Goal: Task Accomplishment & Management: Manage account settings

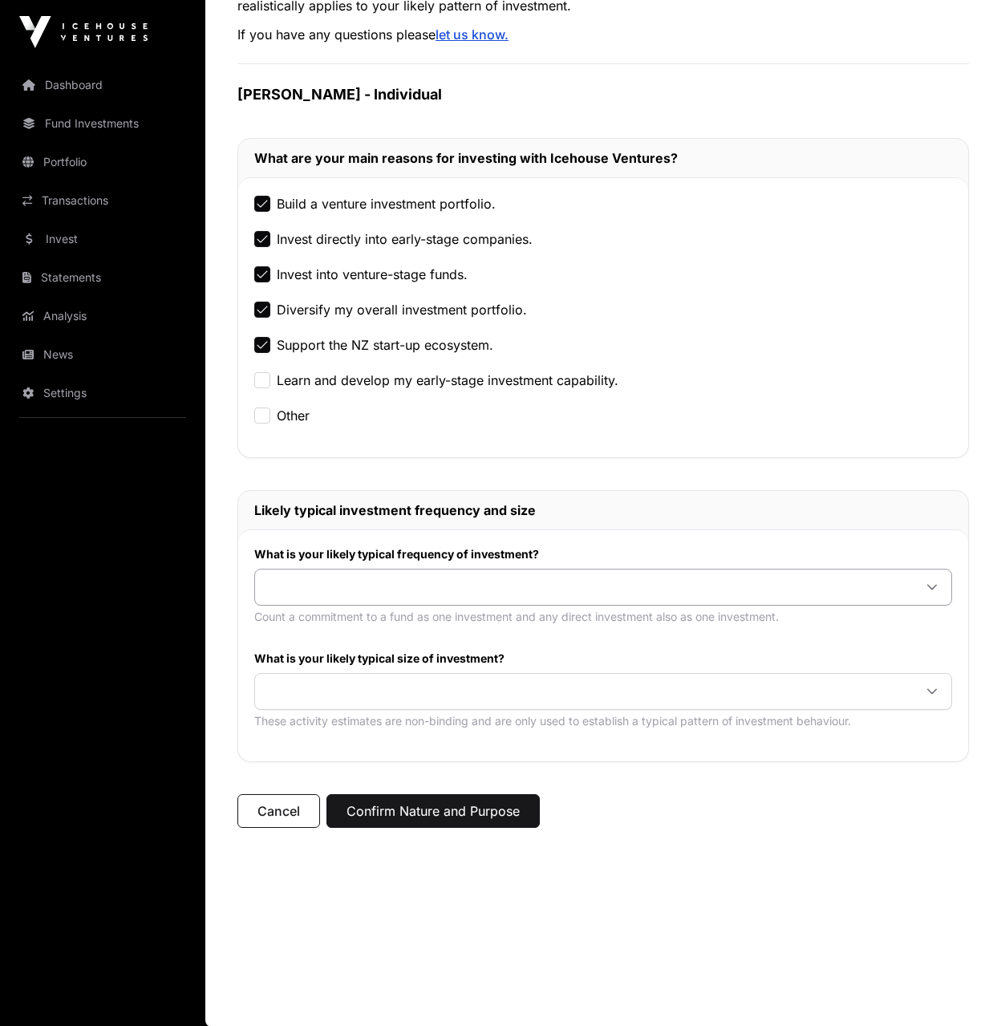
scroll to position [243, 0]
click at [448, 587] on span at bounding box center [584, 586] width 658 height 29
click at [446, 683] on span at bounding box center [584, 690] width 658 height 29
click at [414, 774] on span "$100,000 or more per investment" at bounding box center [369, 780] width 203 height 13
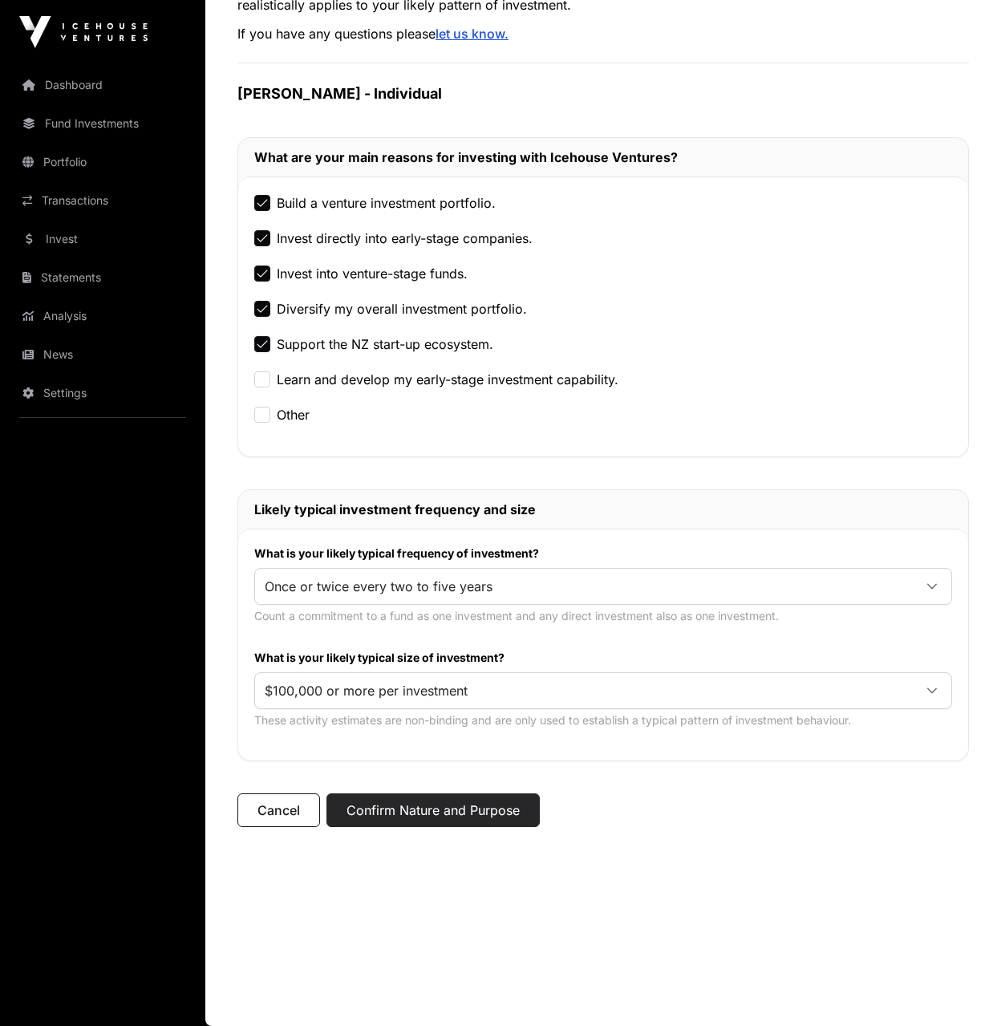
click at [444, 805] on button "Confirm Nature and Purpose" at bounding box center [432, 810] width 213 height 34
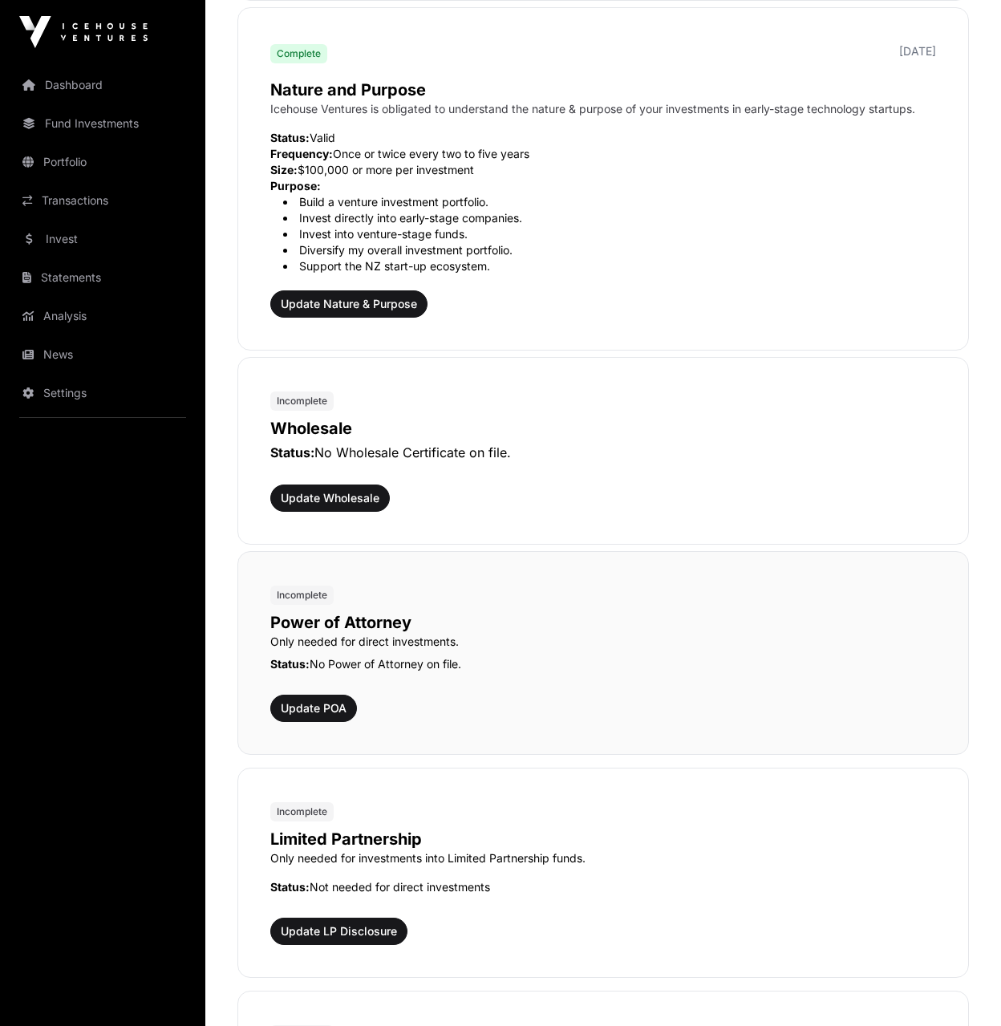
scroll to position [561, 0]
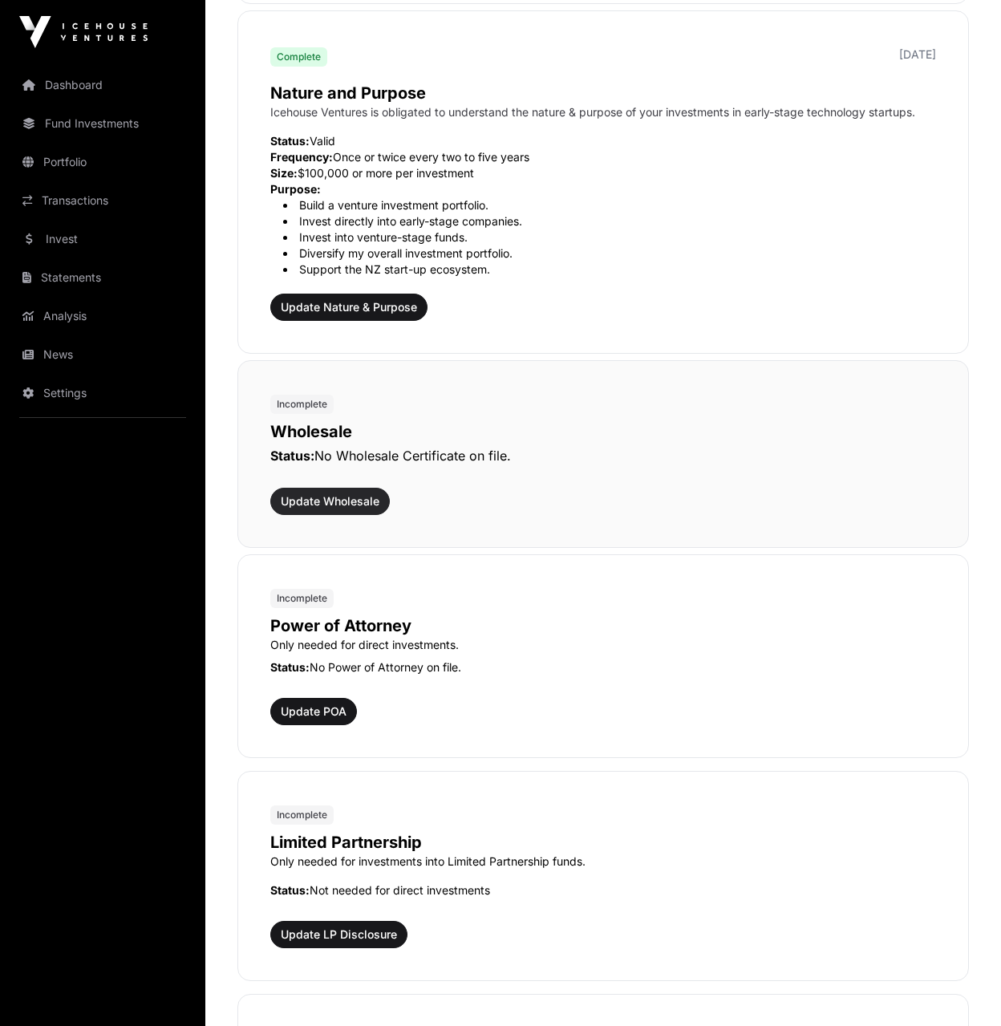
click at [358, 501] on span "Update Wholesale" at bounding box center [330, 501] width 99 height 16
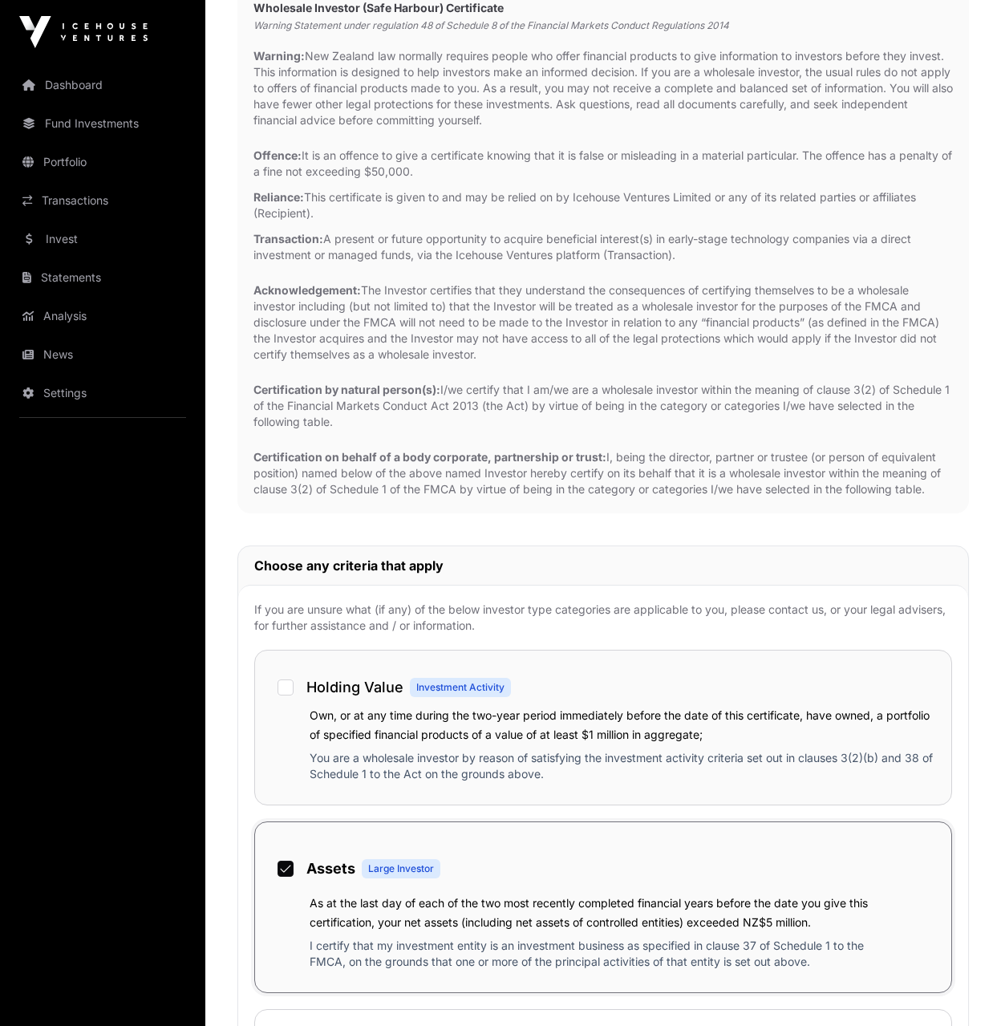
scroll to position [196, 1]
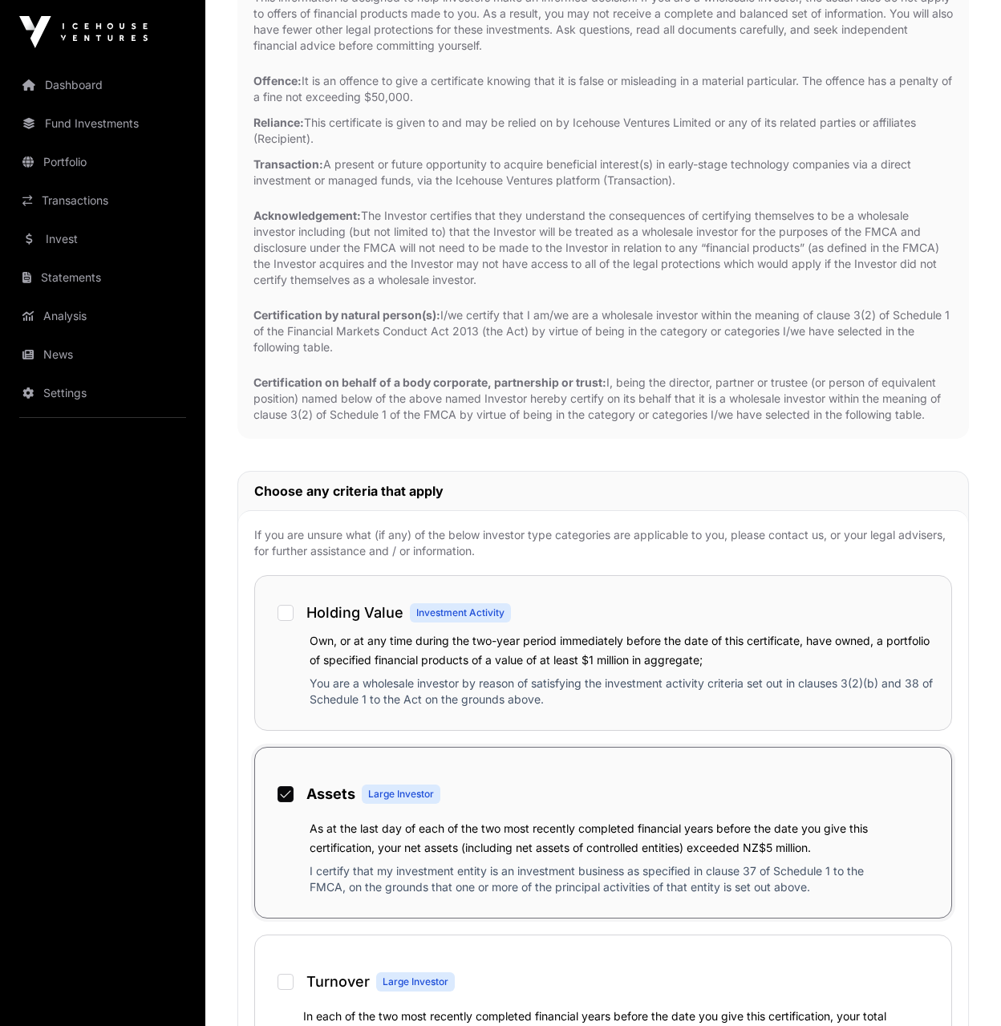
click at [287, 597] on div "Holding Value Investment Activity" at bounding box center [603, 611] width 664 height 39
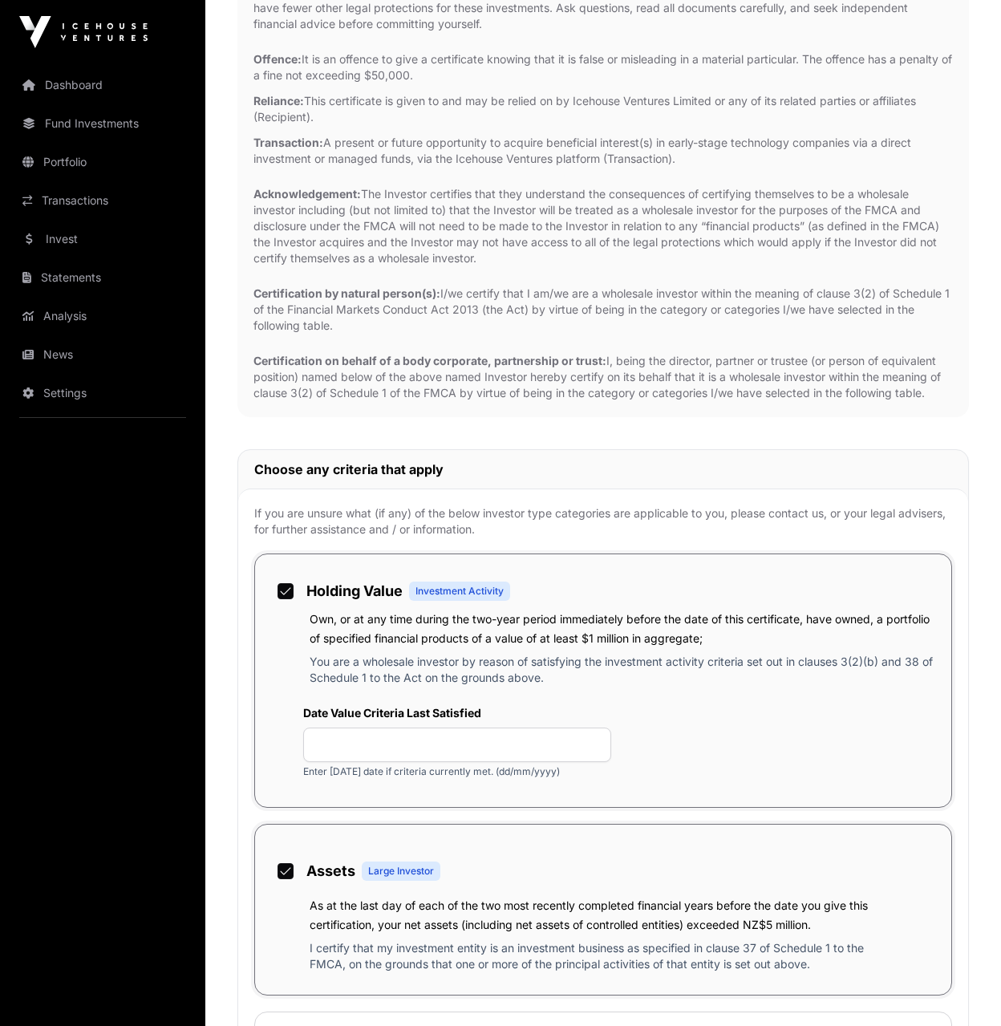
scroll to position [298, 0]
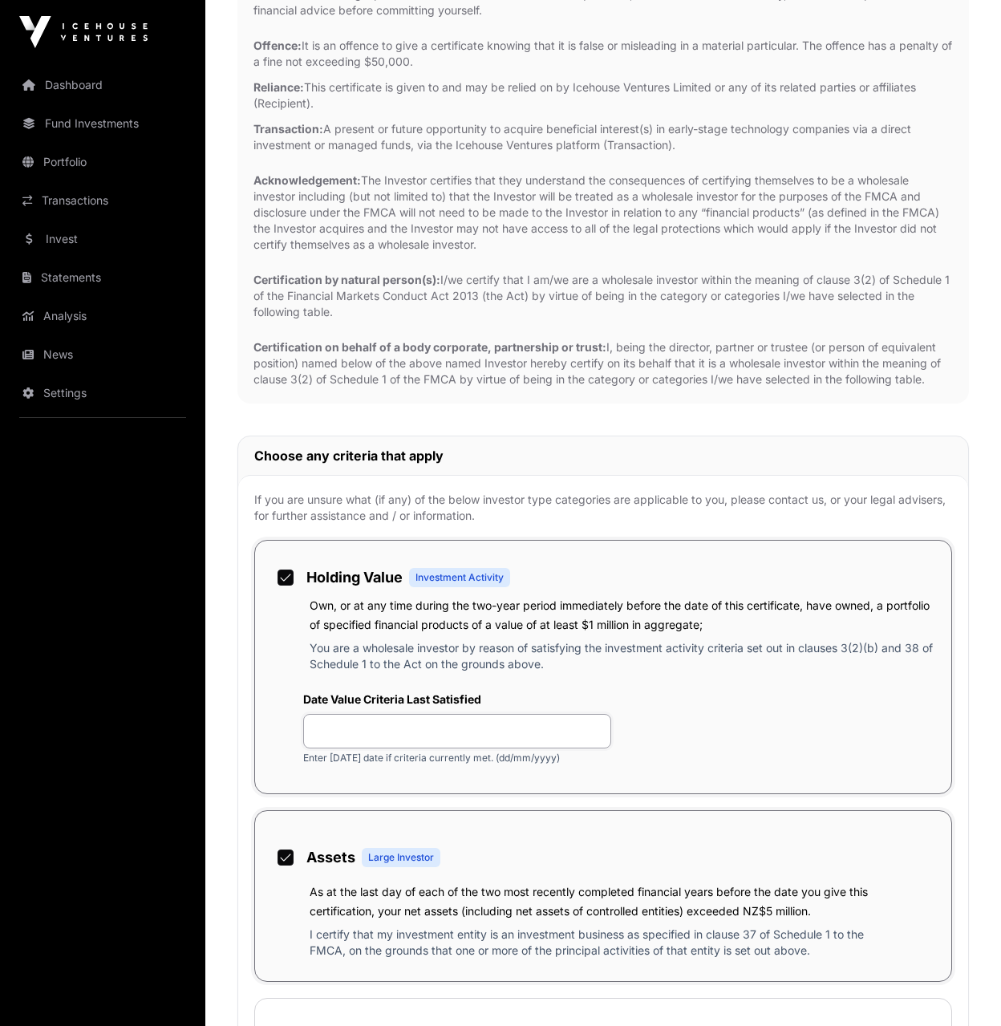
click at [357, 734] on input "text" at bounding box center [457, 731] width 308 height 34
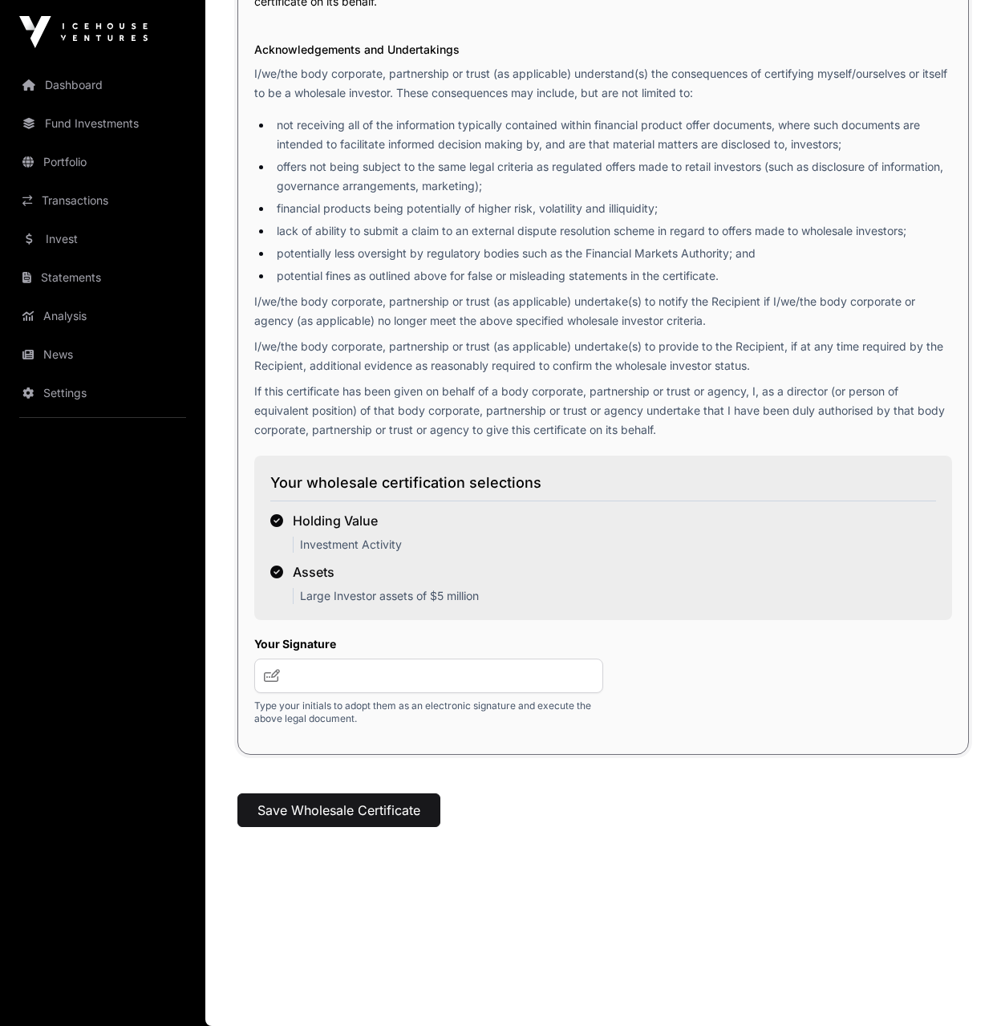
scroll to position [2179, 0]
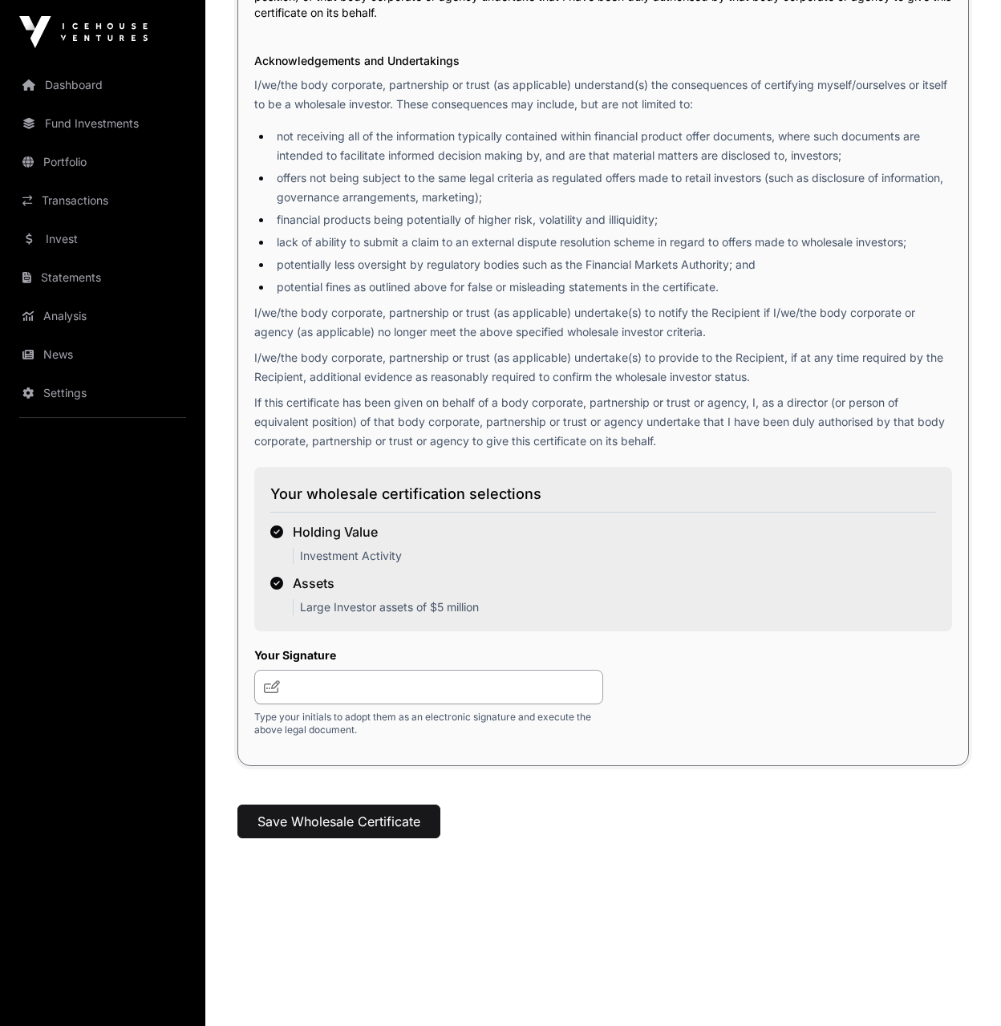
type input "**********"
click at [366, 691] on input "text" at bounding box center [428, 687] width 349 height 34
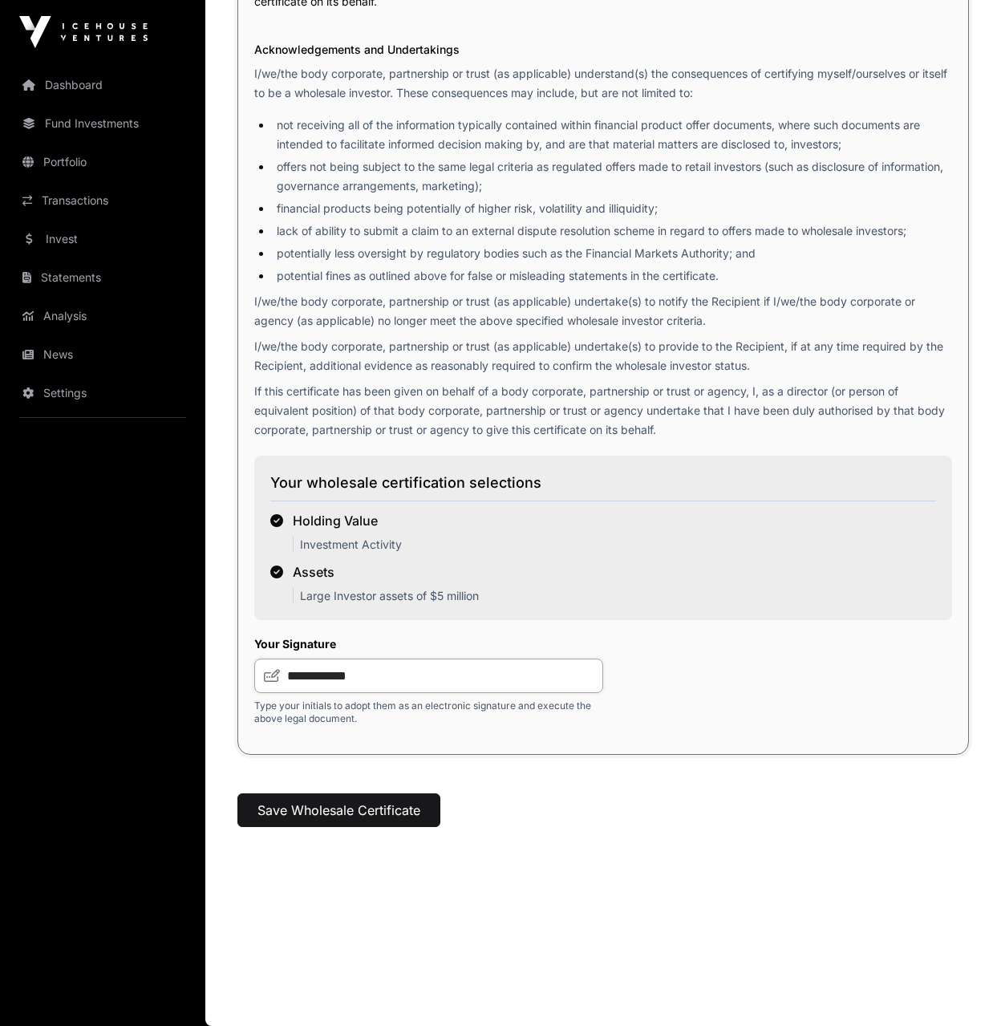
scroll to position [2195, 0]
type input "**********"
click at [326, 808] on button "Save Wholesale Certificate" at bounding box center [338, 810] width 203 height 34
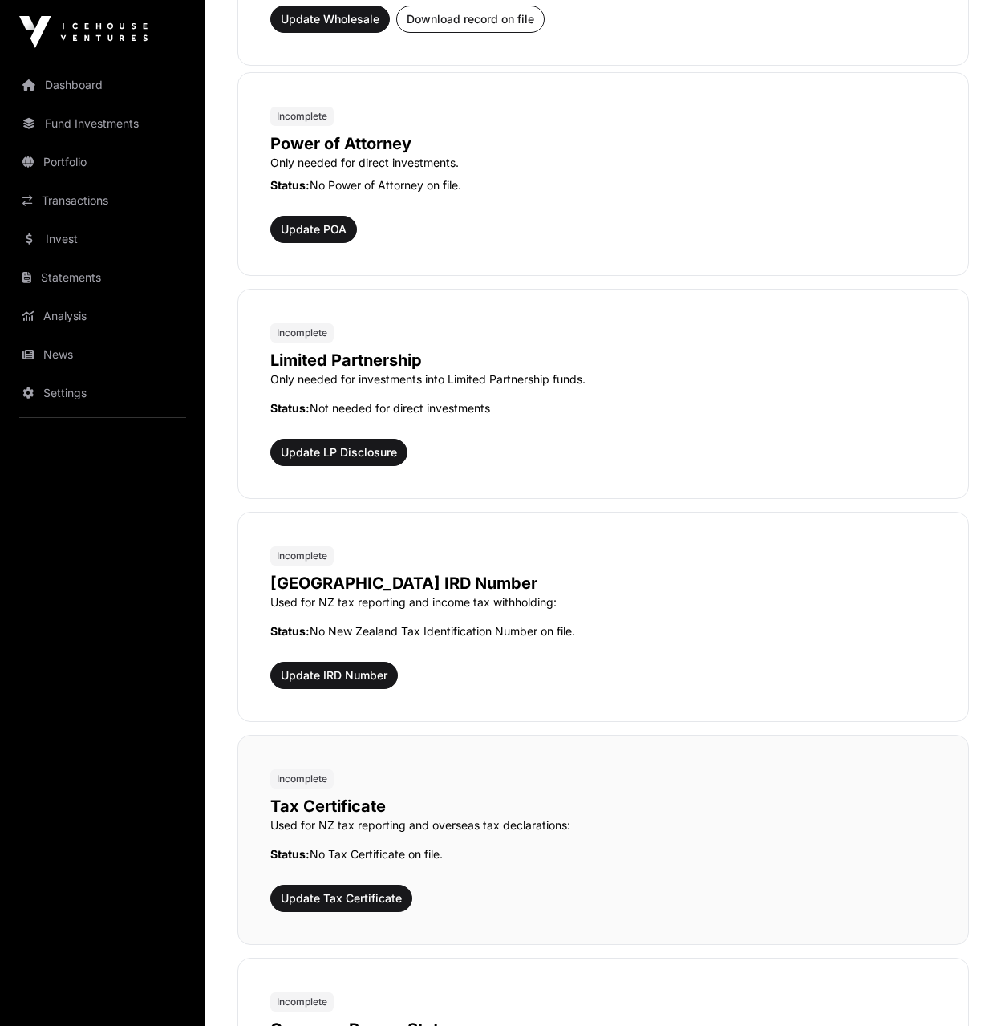
scroll to position [1065, 0]
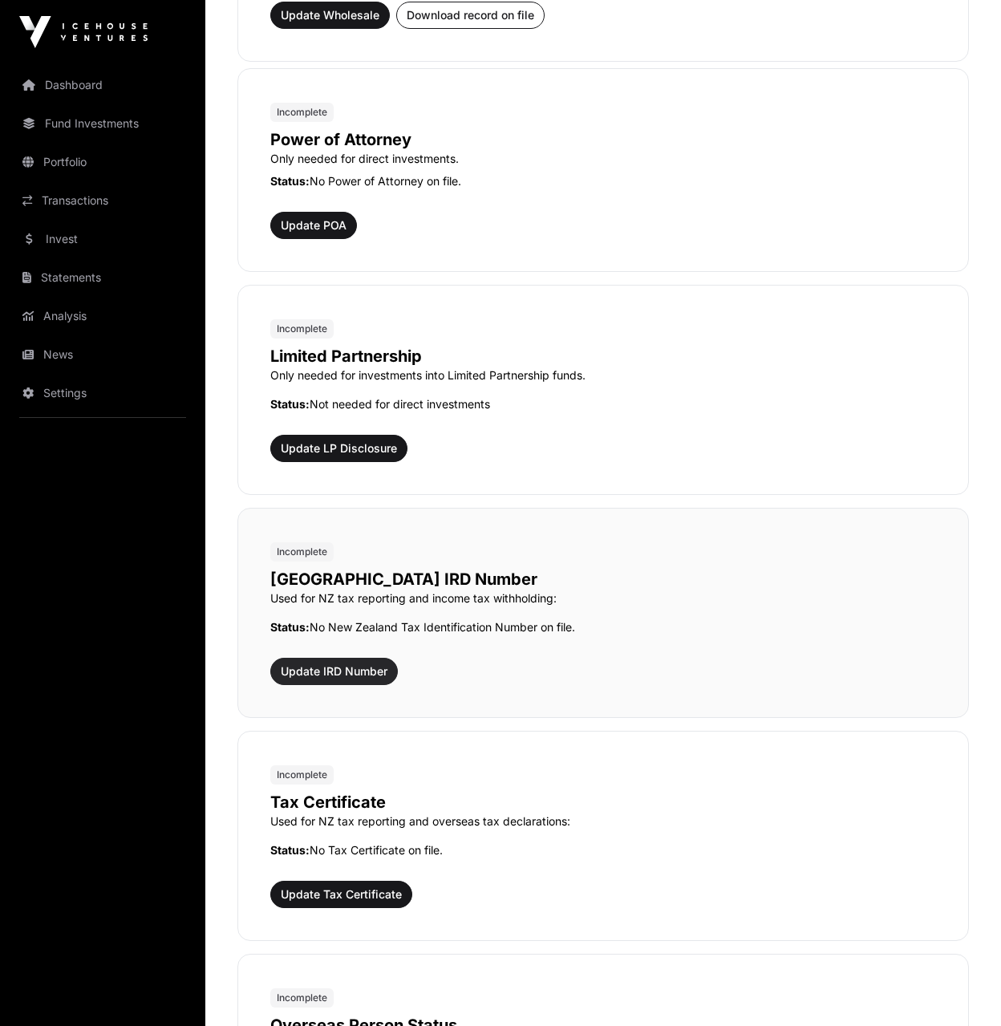
click at [351, 670] on span "Update IRD Number" at bounding box center [334, 671] width 107 height 16
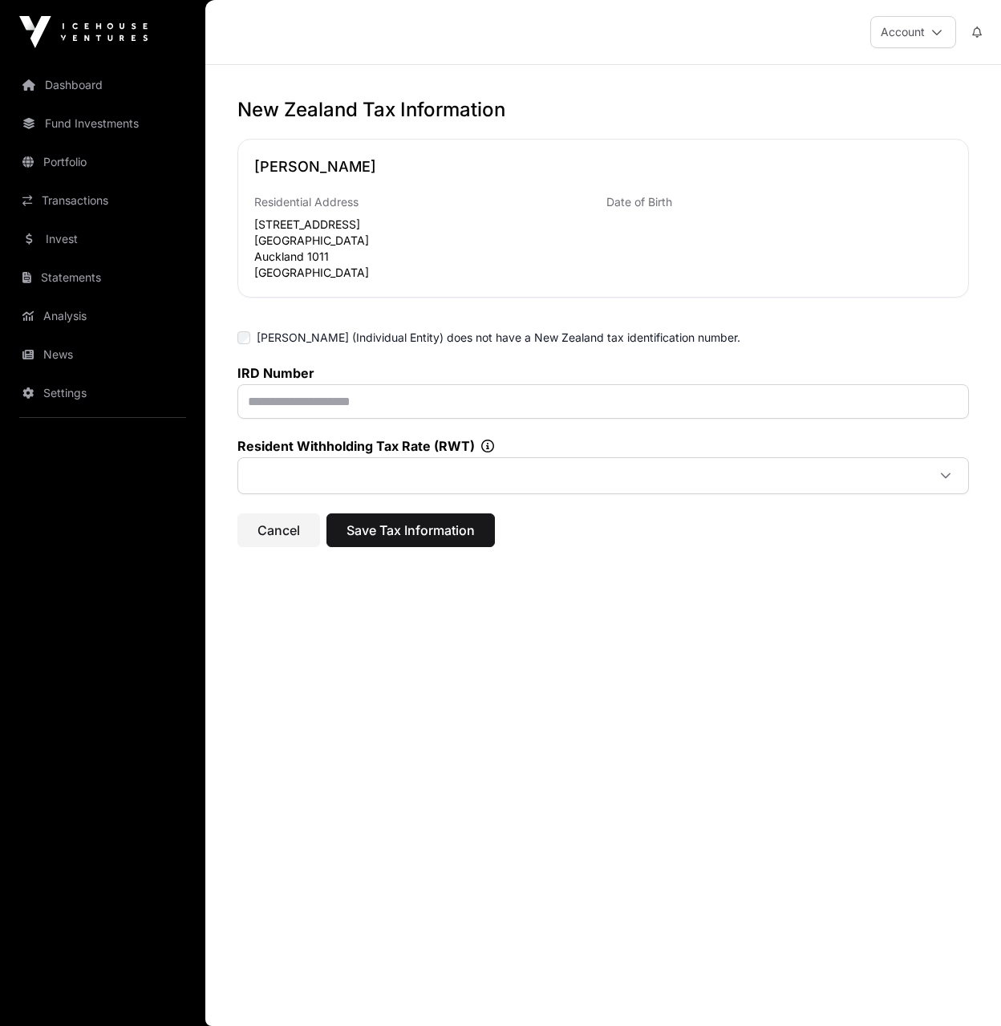
click at [488, 448] on icon at bounding box center [487, 446] width 13 height 13
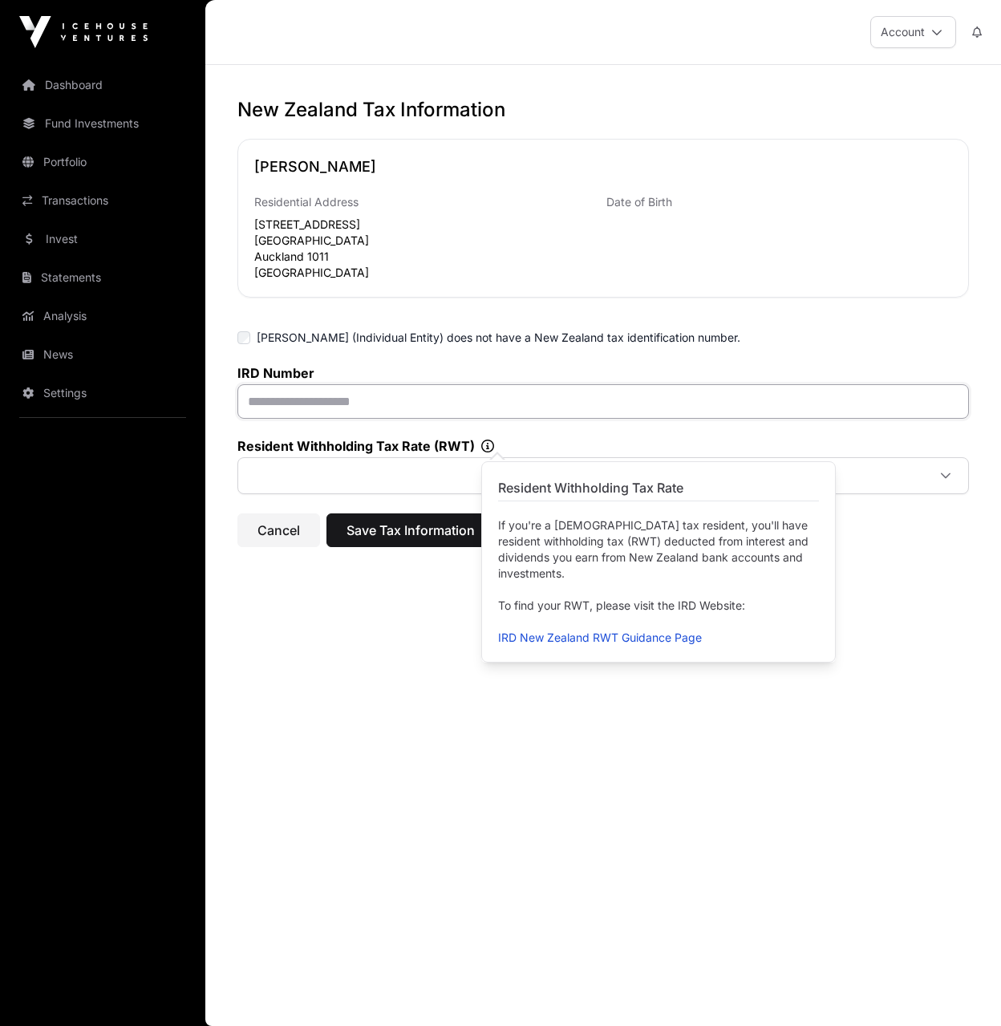
click at [347, 408] on input "text" at bounding box center [603, 401] width 732 height 34
paste input "**********"
type input "**********"
click at [313, 460] on div "Resident Withholding Tax Rate (RWT)" at bounding box center [603, 466] width 732 height 56
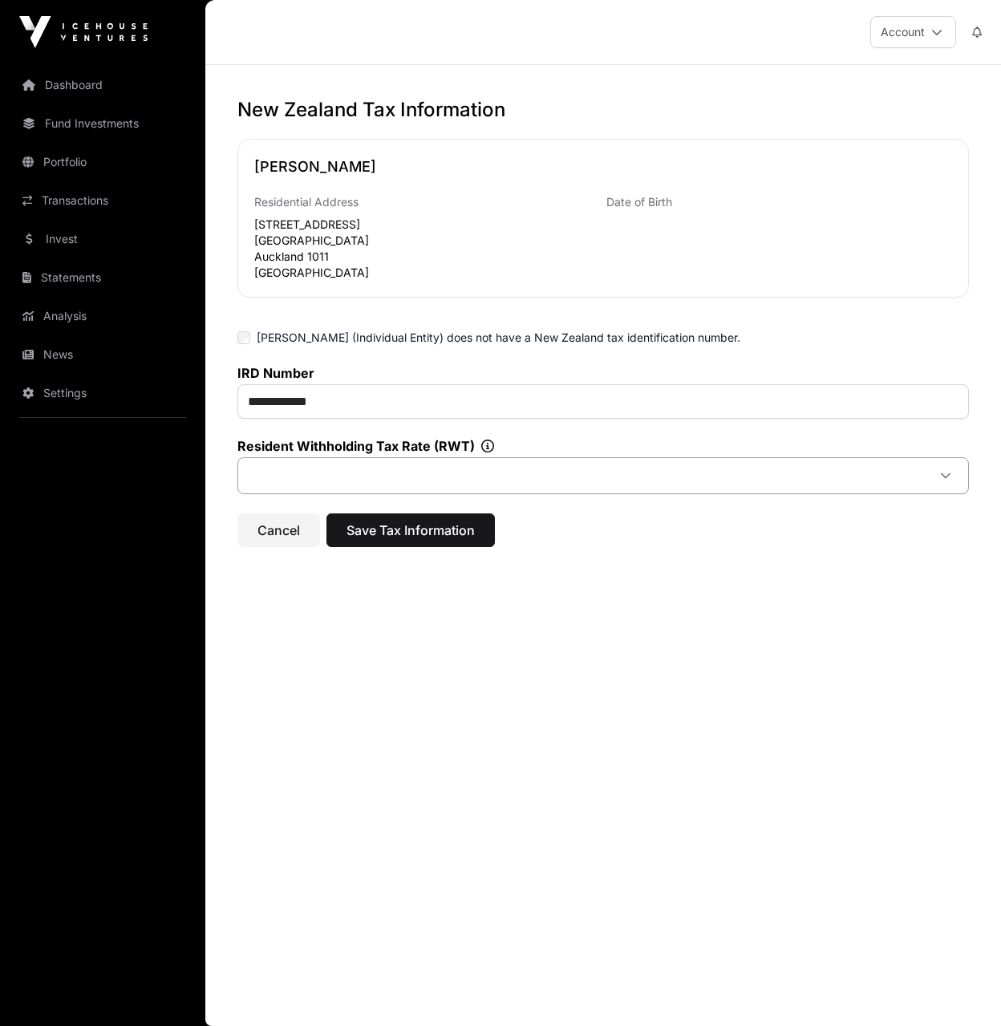
click at [312, 473] on span at bounding box center [583, 475] width 685 height 29
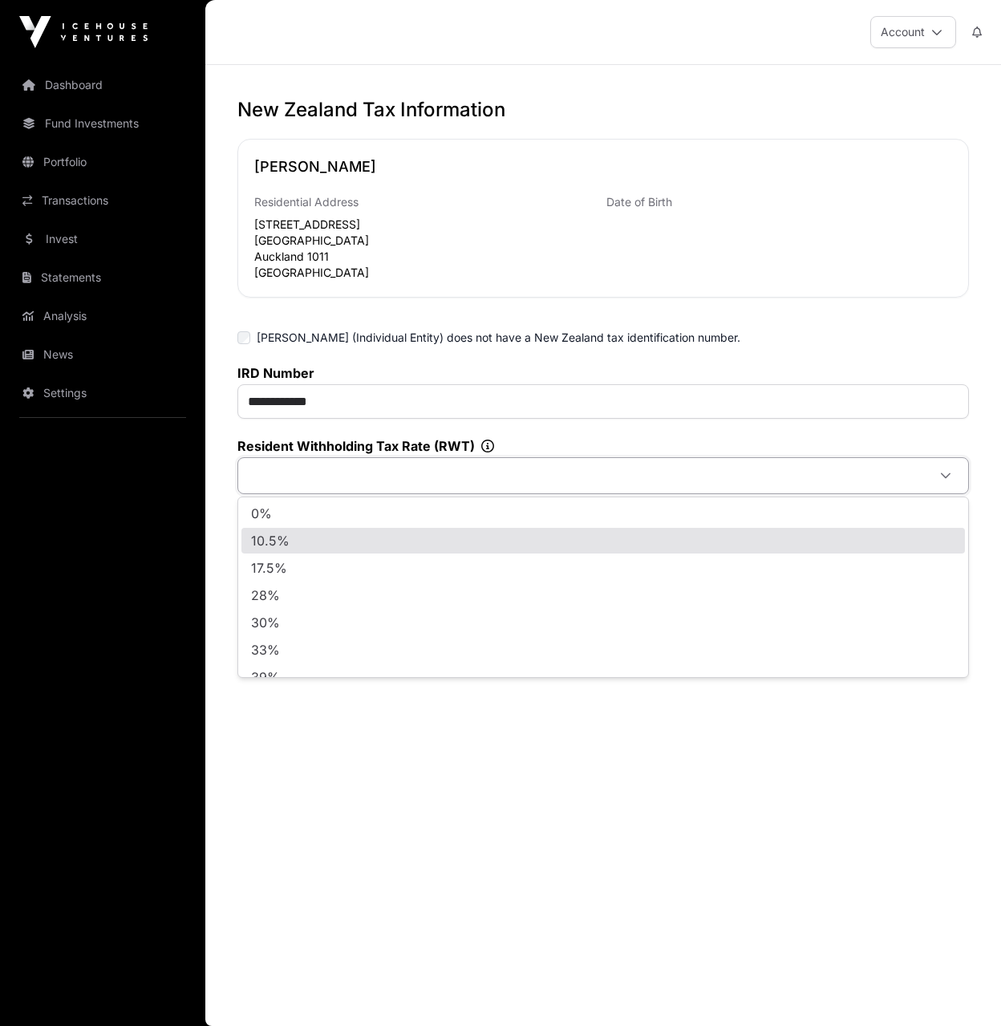
click at [302, 542] on li "10.5%" at bounding box center [603, 541] width 724 height 26
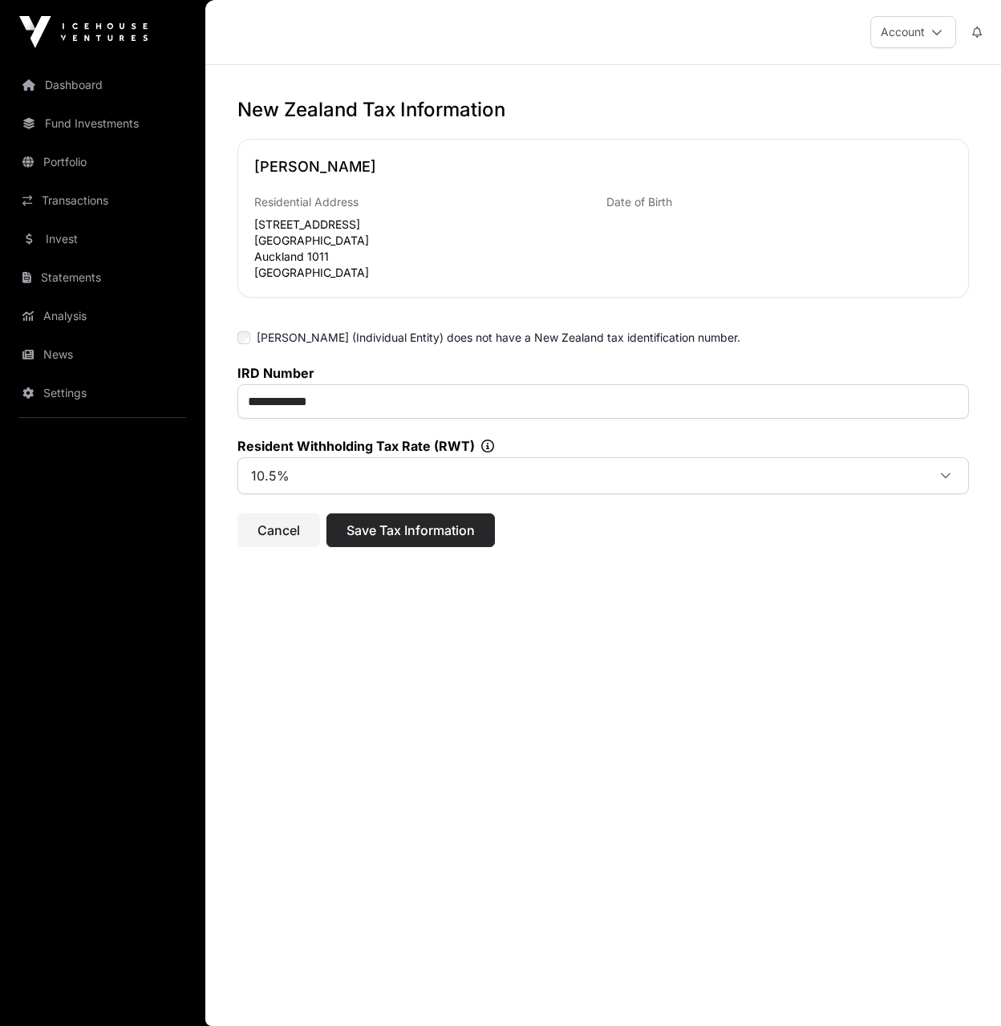
click at [413, 534] on span "Save Tax Information" at bounding box center [411, 530] width 128 height 19
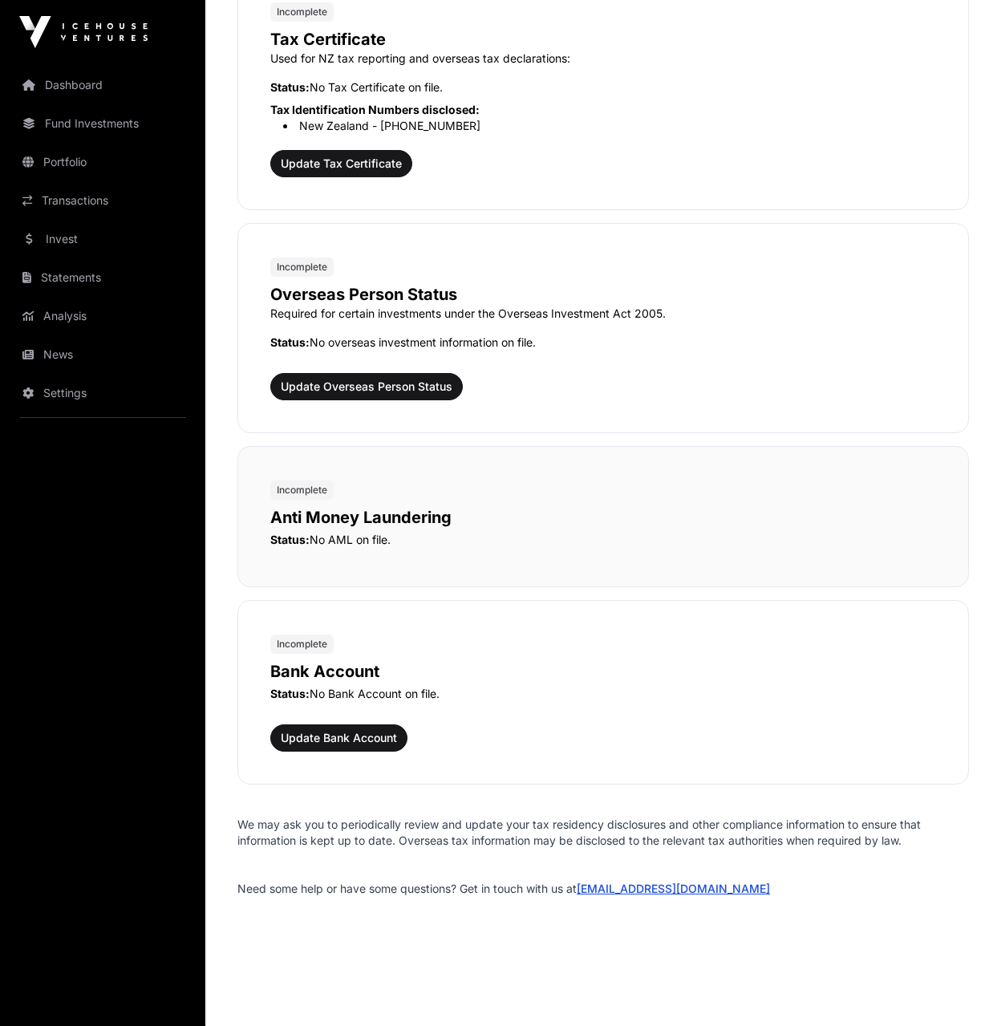
scroll to position [1863, 0]
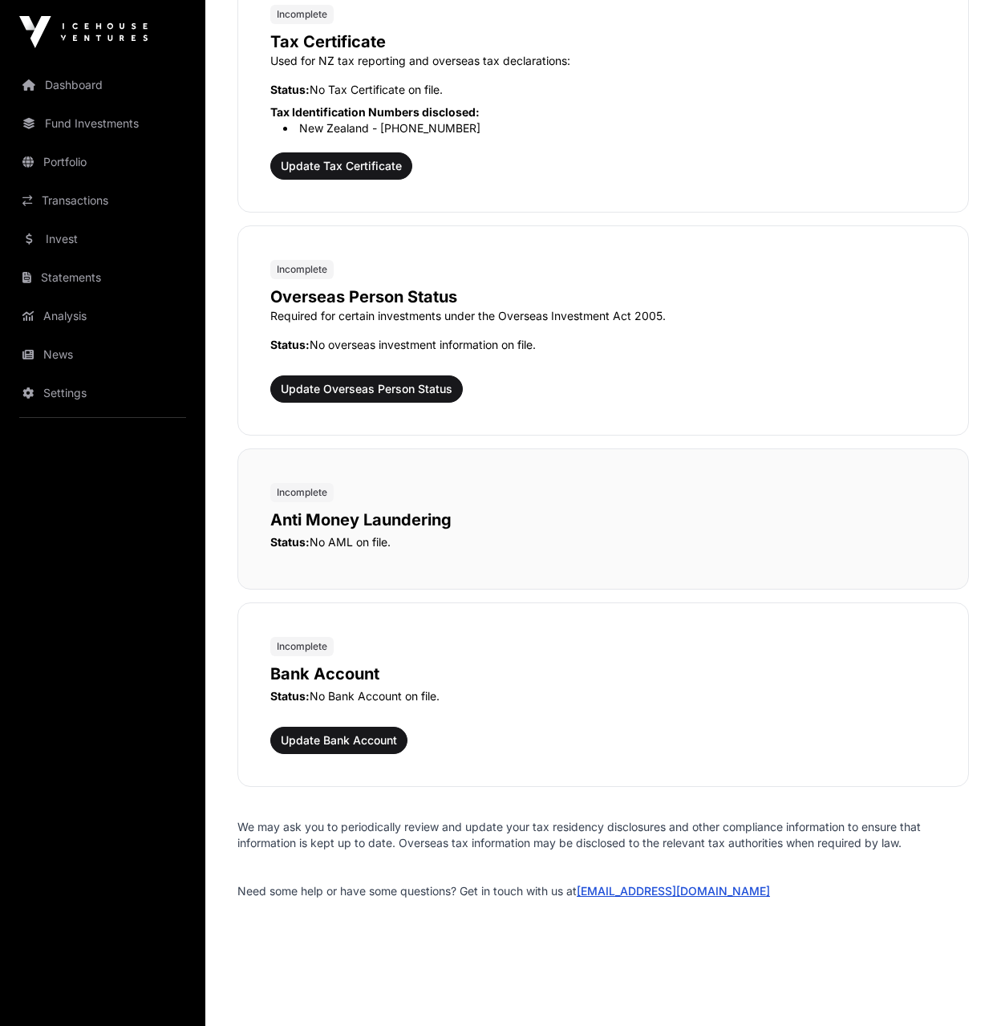
click at [285, 491] on span "Incomplete" at bounding box center [302, 492] width 51 height 13
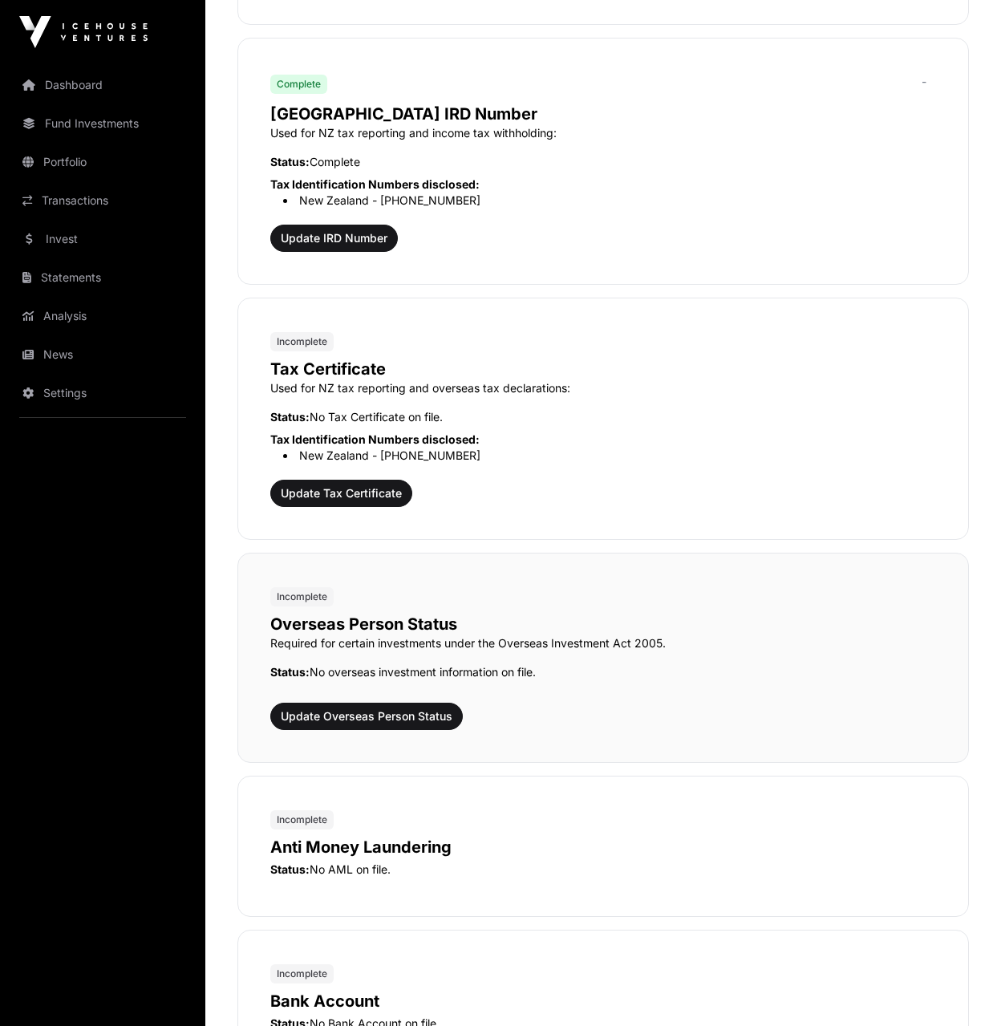
scroll to position [1534, 0]
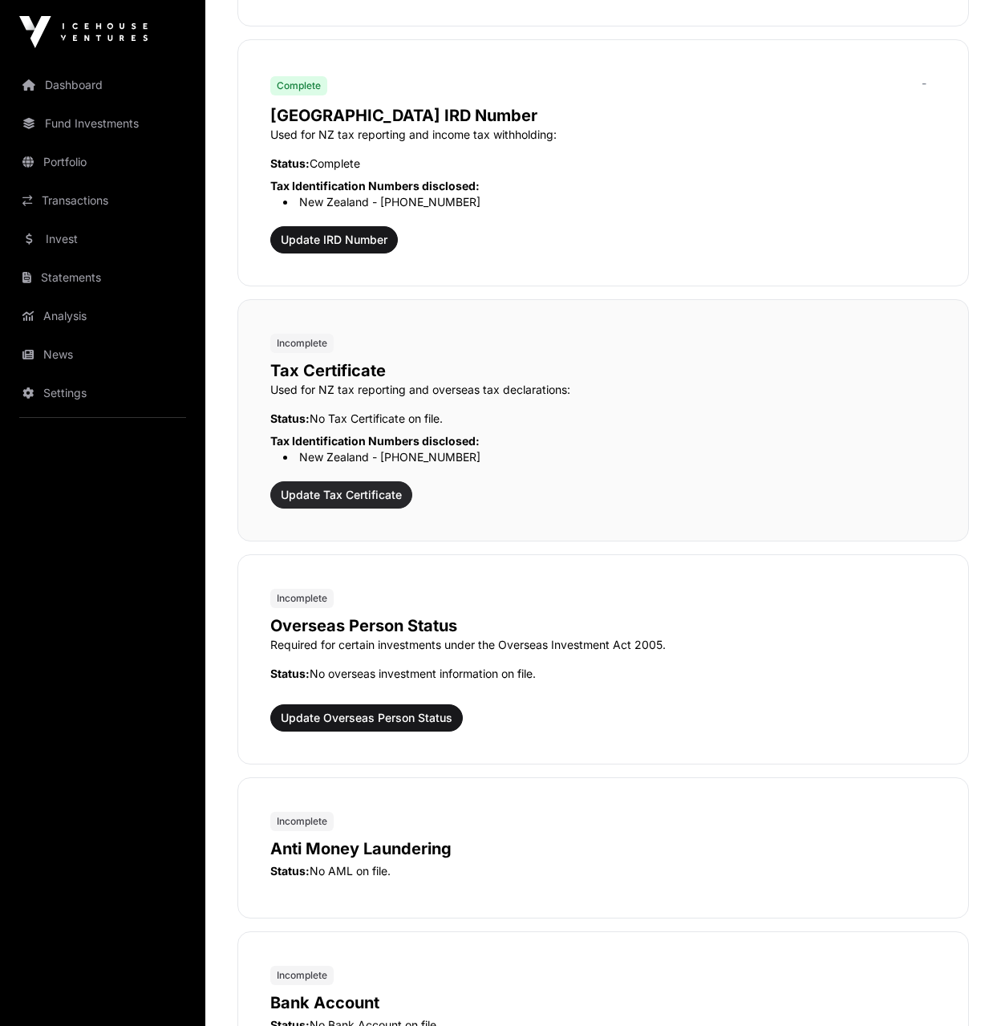
click at [360, 499] on span "Update Tax Certificate" at bounding box center [341, 495] width 121 height 16
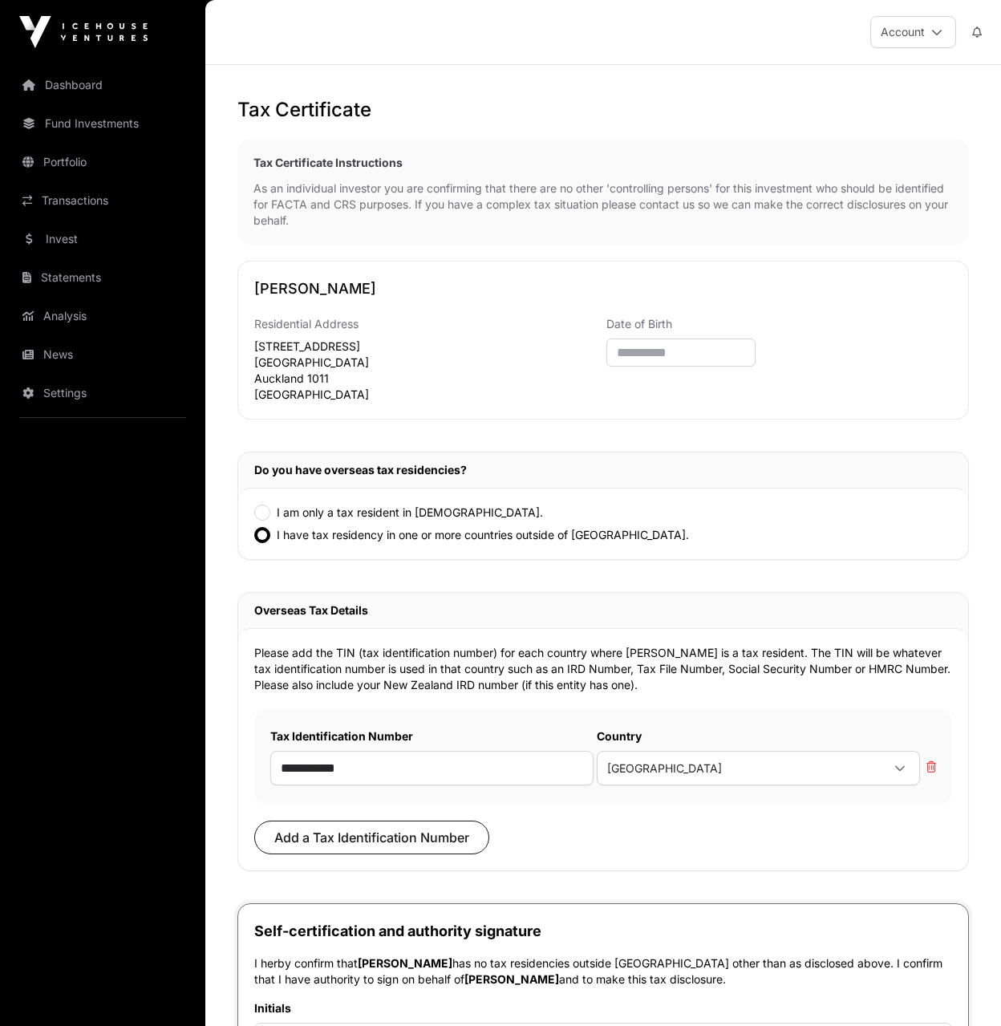
scroll to position [13, 0]
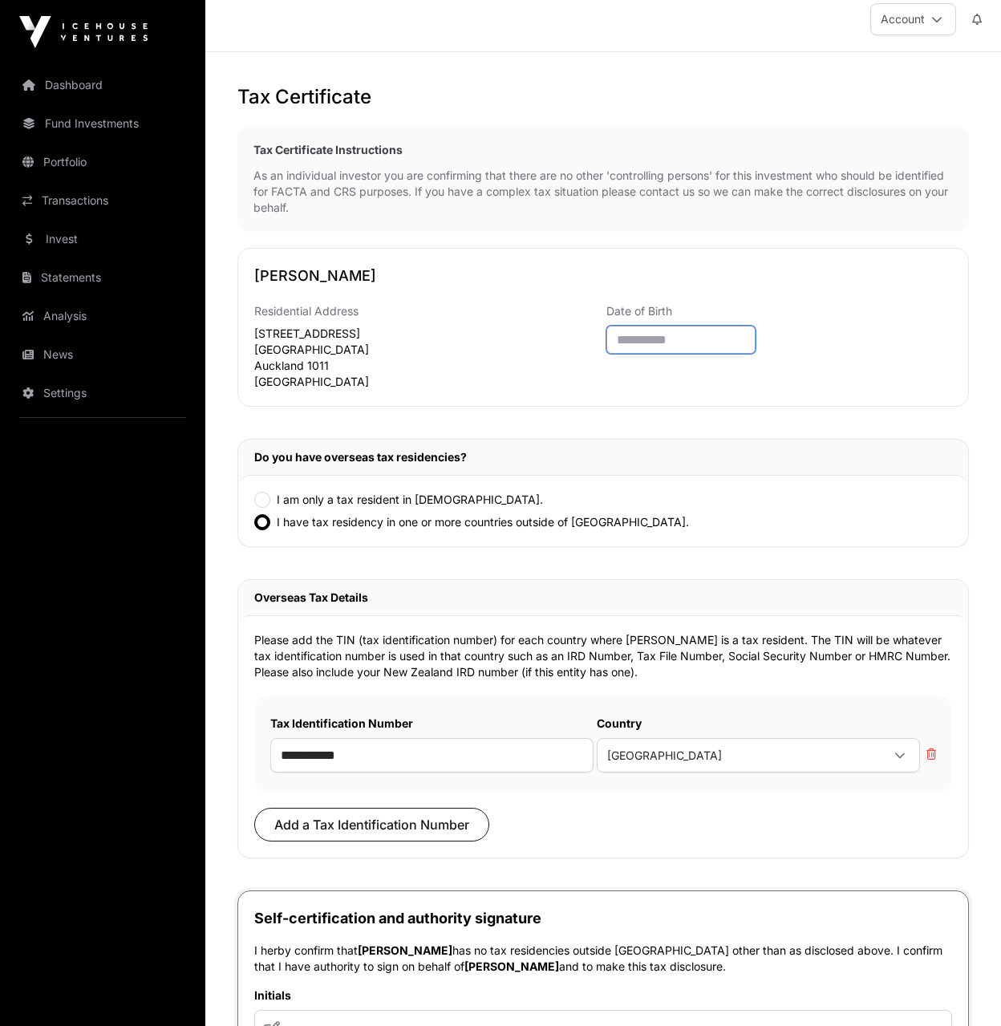
click at [665, 332] on input "text" at bounding box center [680, 340] width 149 height 28
type input "**********"
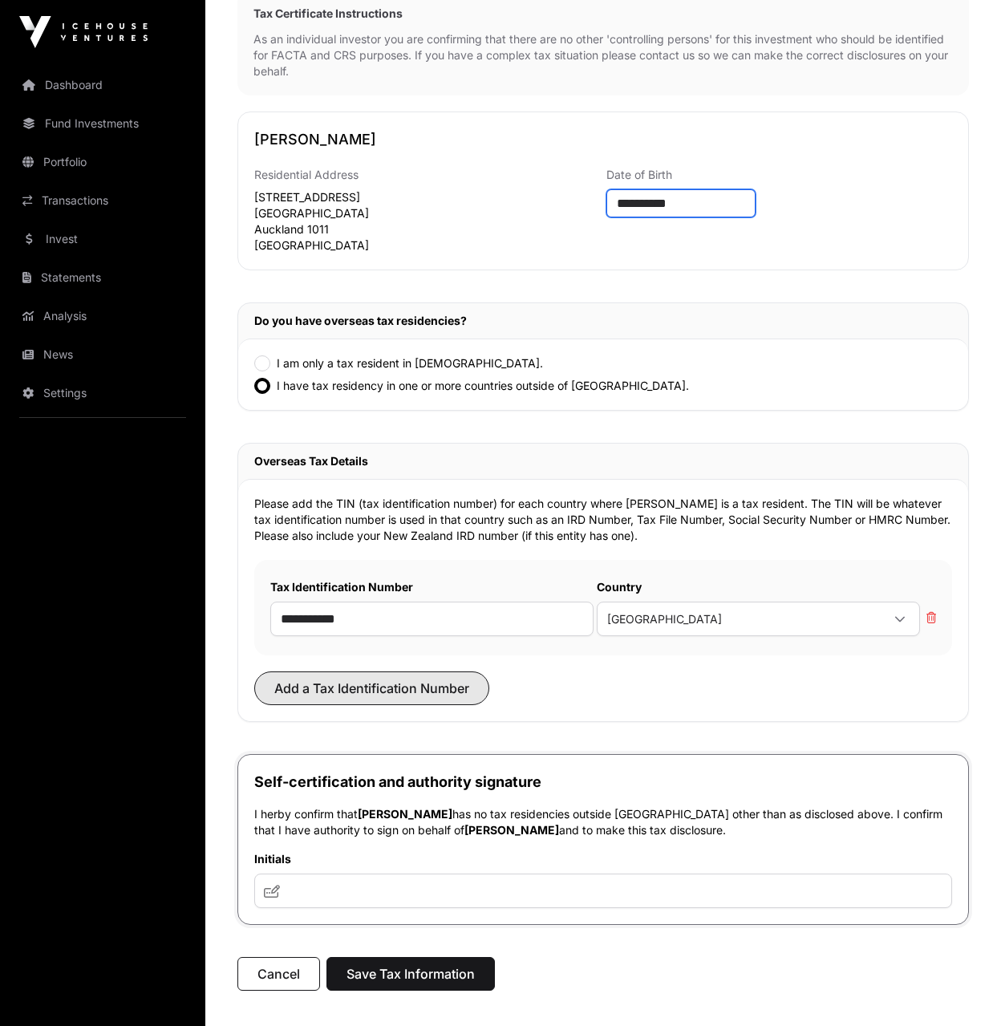
scroll to position [158, 0]
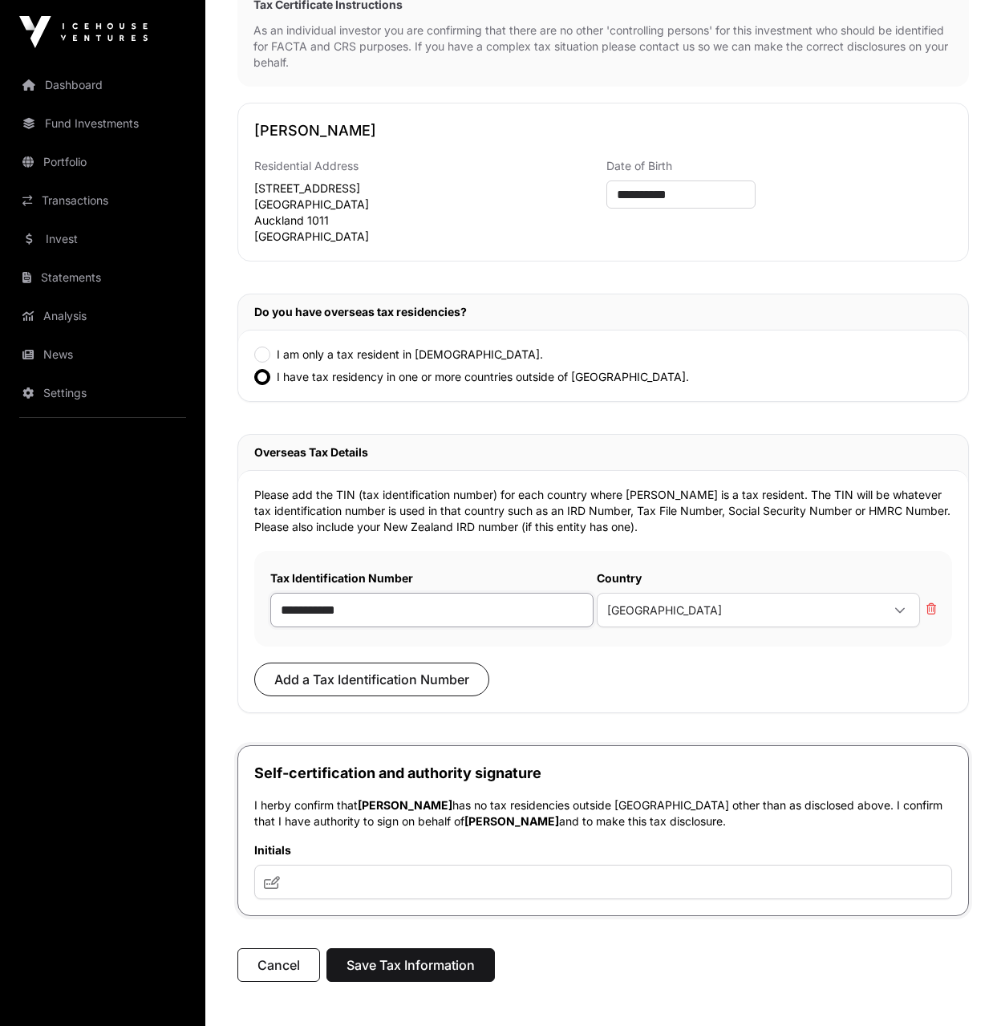
click at [401, 613] on input "**********" at bounding box center [431, 610] width 323 height 34
drag, startPoint x: 401, startPoint y: 613, endPoint x: 174, endPoint y: 582, distance: 229.0
click at [174, 582] on div "**********" at bounding box center [500, 511] width 1001 height 1339
type input "**********"
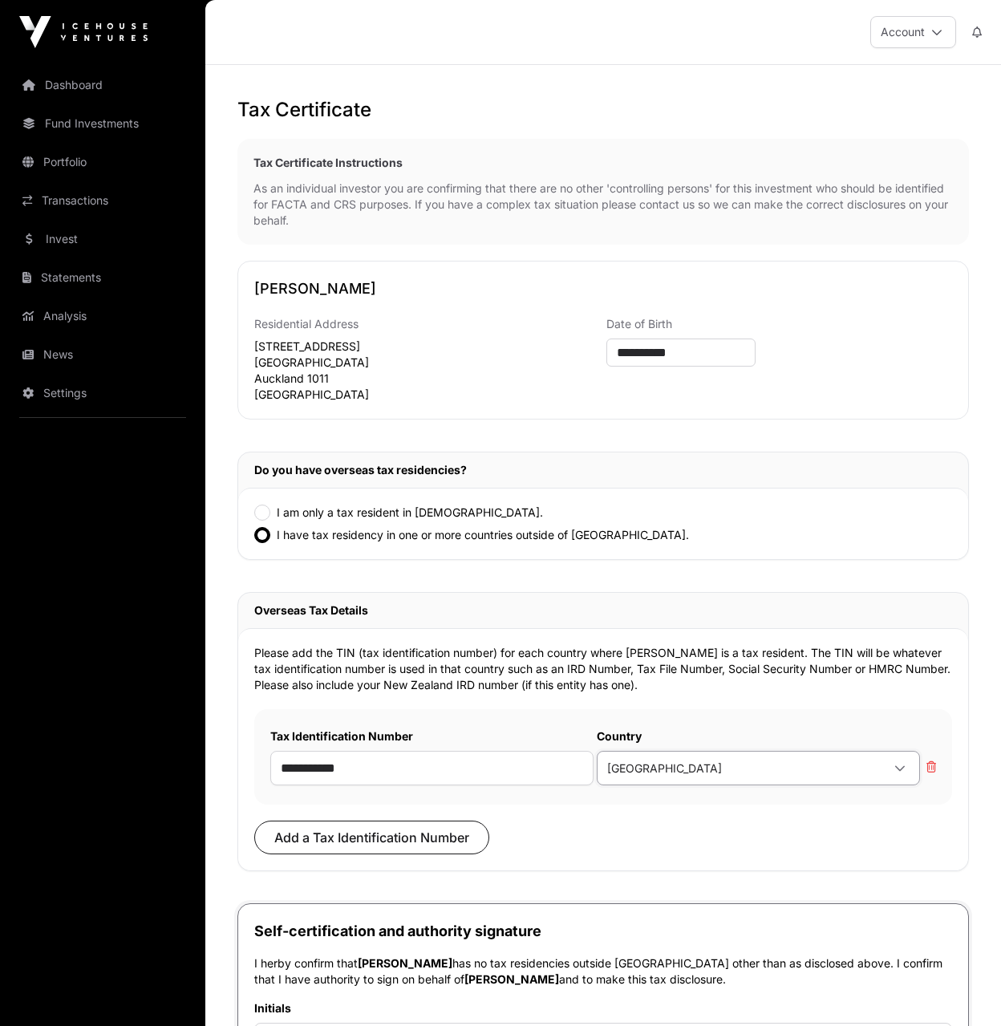
scroll to position [0, 0]
click at [712, 768] on span "New Zealand" at bounding box center [739, 768] width 283 height 26
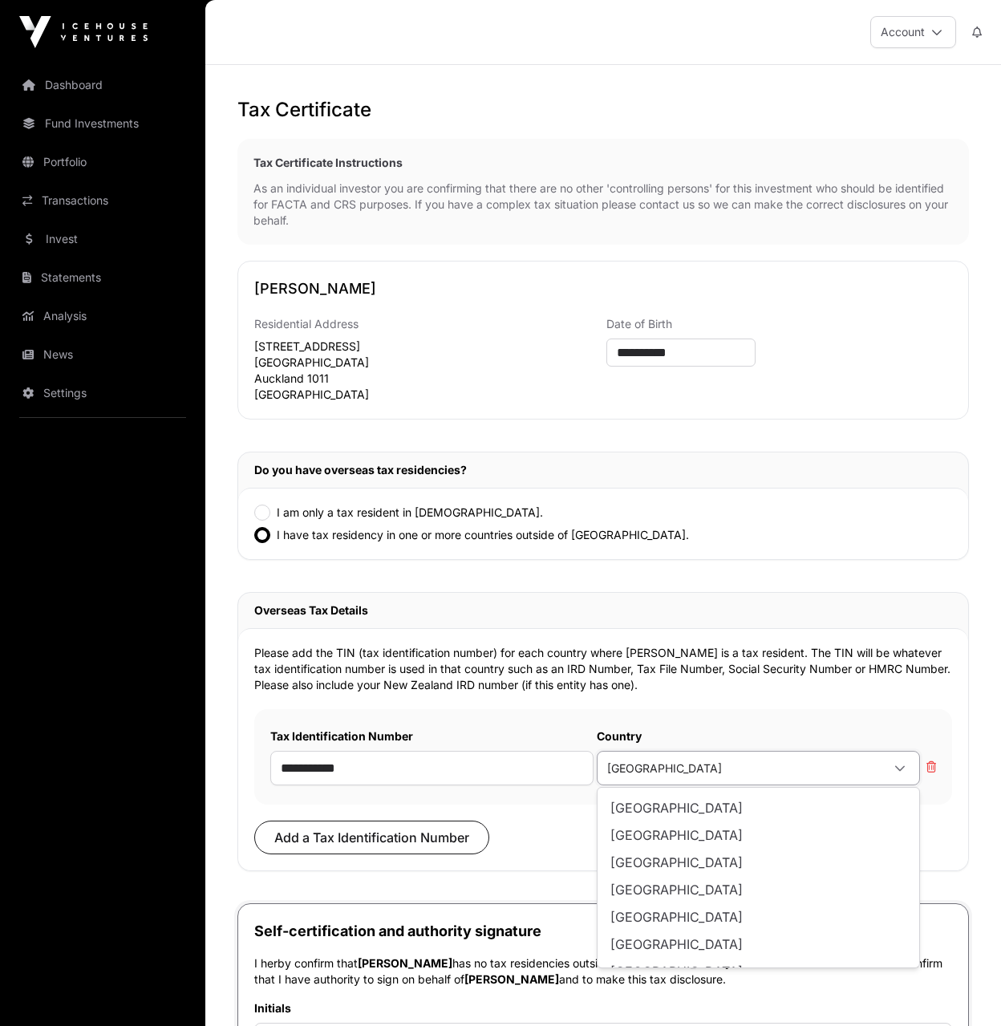
scroll to position [5181, 0]
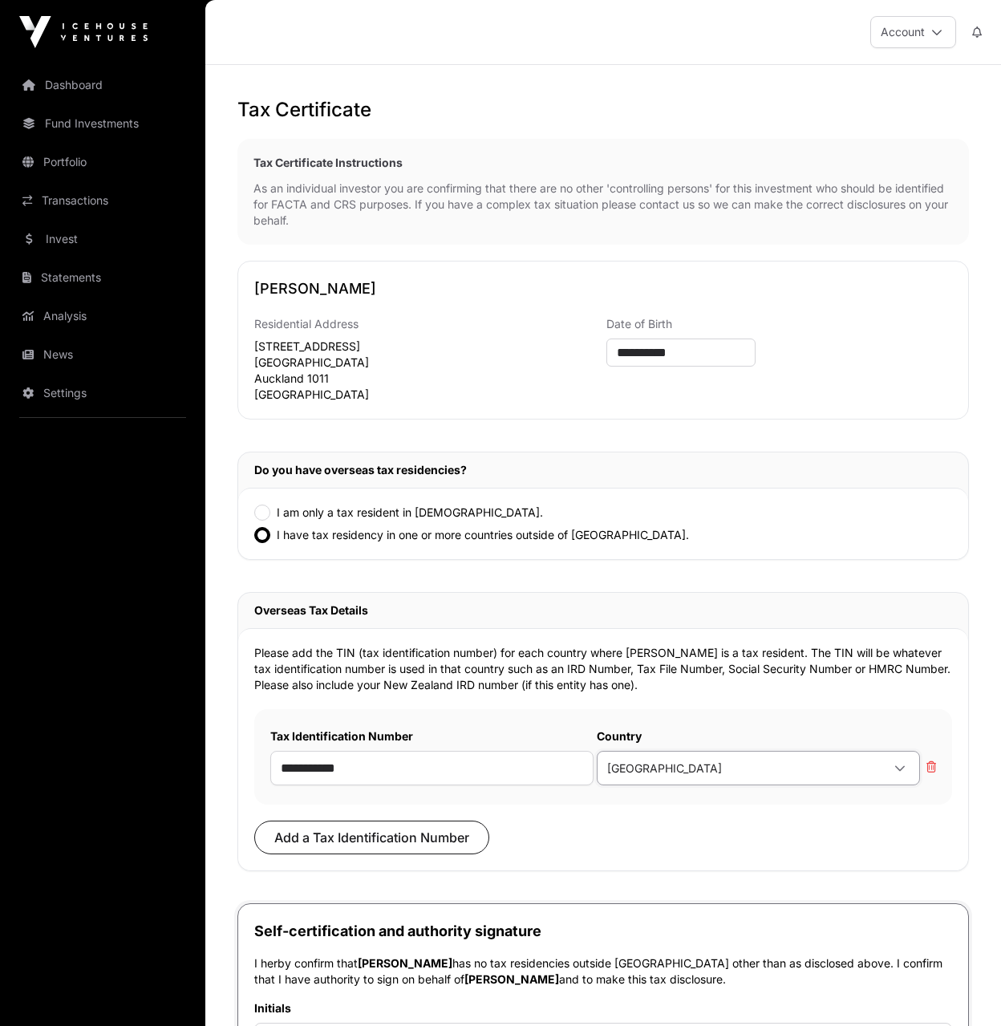
click at [698, 861] on span "United States of America" at bounding box center [676, 859] width 132 height 13
click at [628, 821] on div "**********" at bounding box center [603, 781] width 698 height 145
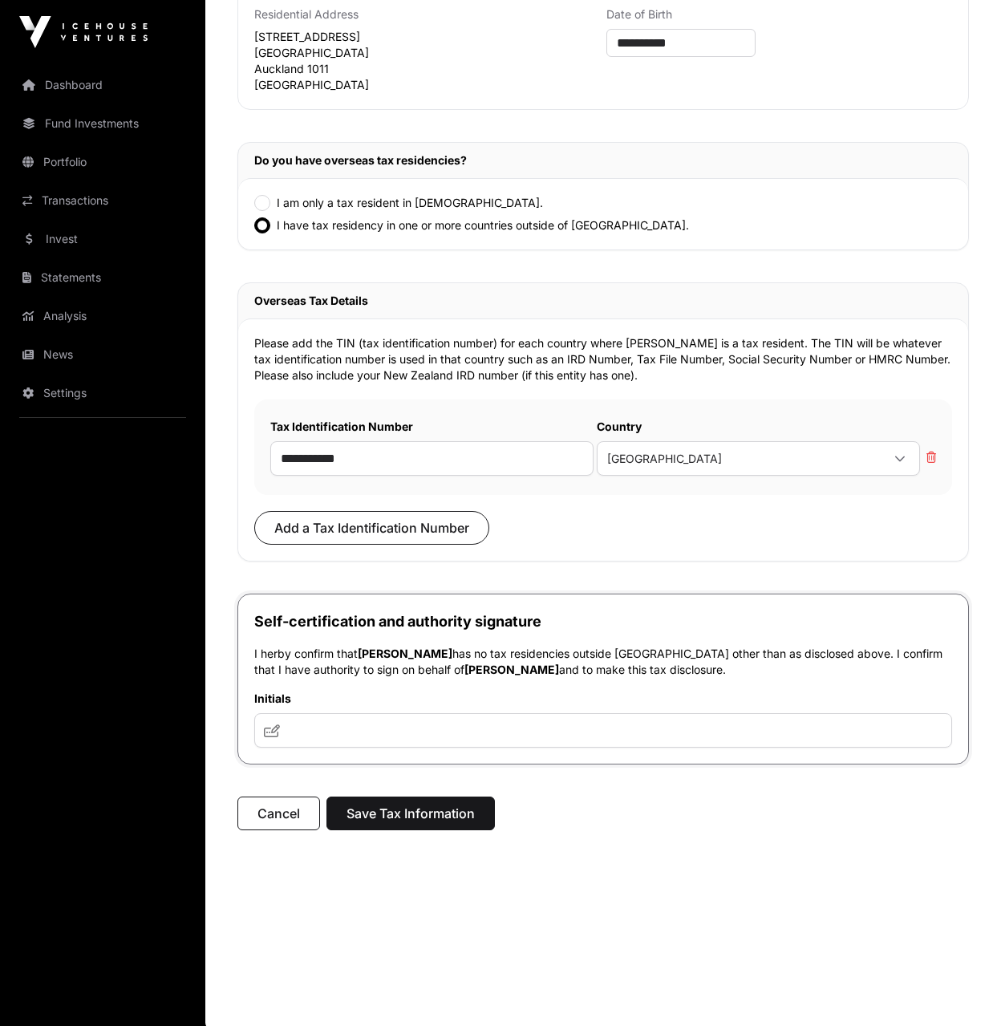
scroll to position [311, 0]
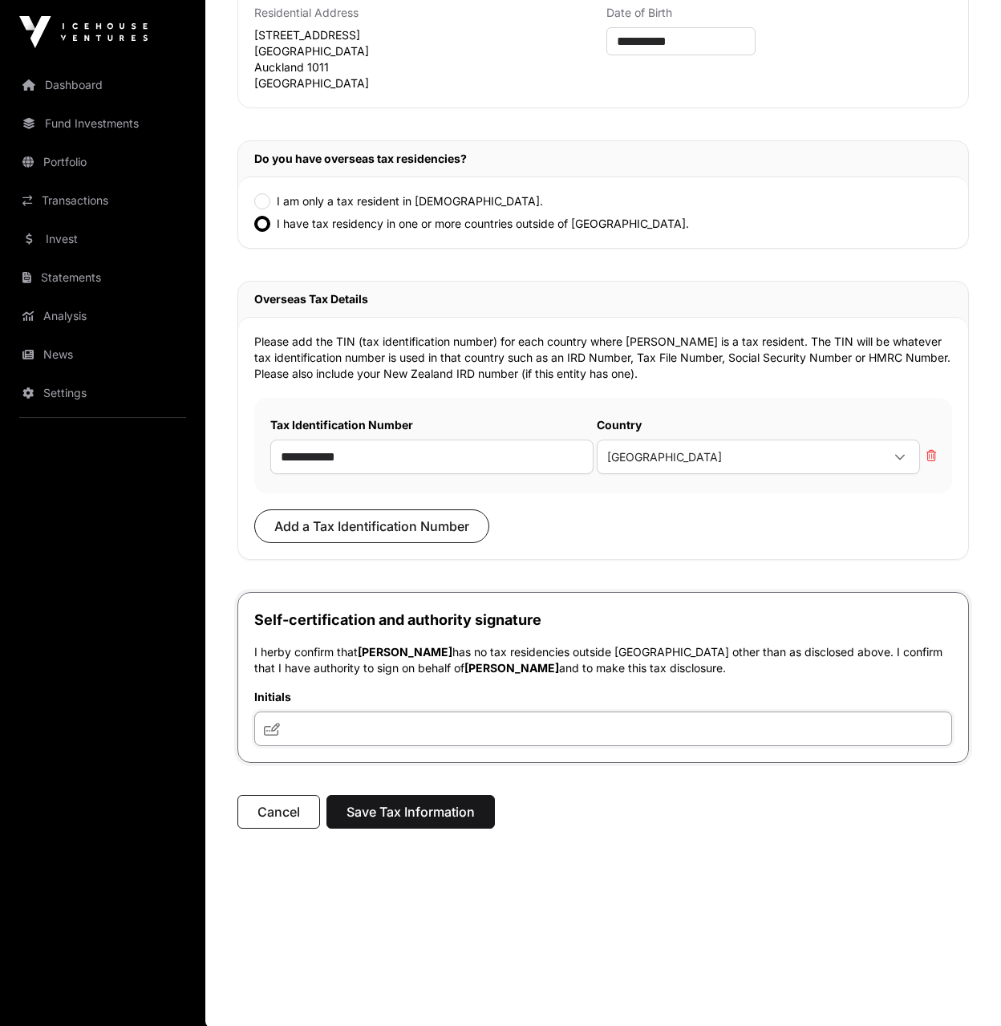
click at [395, 725] on input "text" at bounding box center [603, 728] width 698 height 34
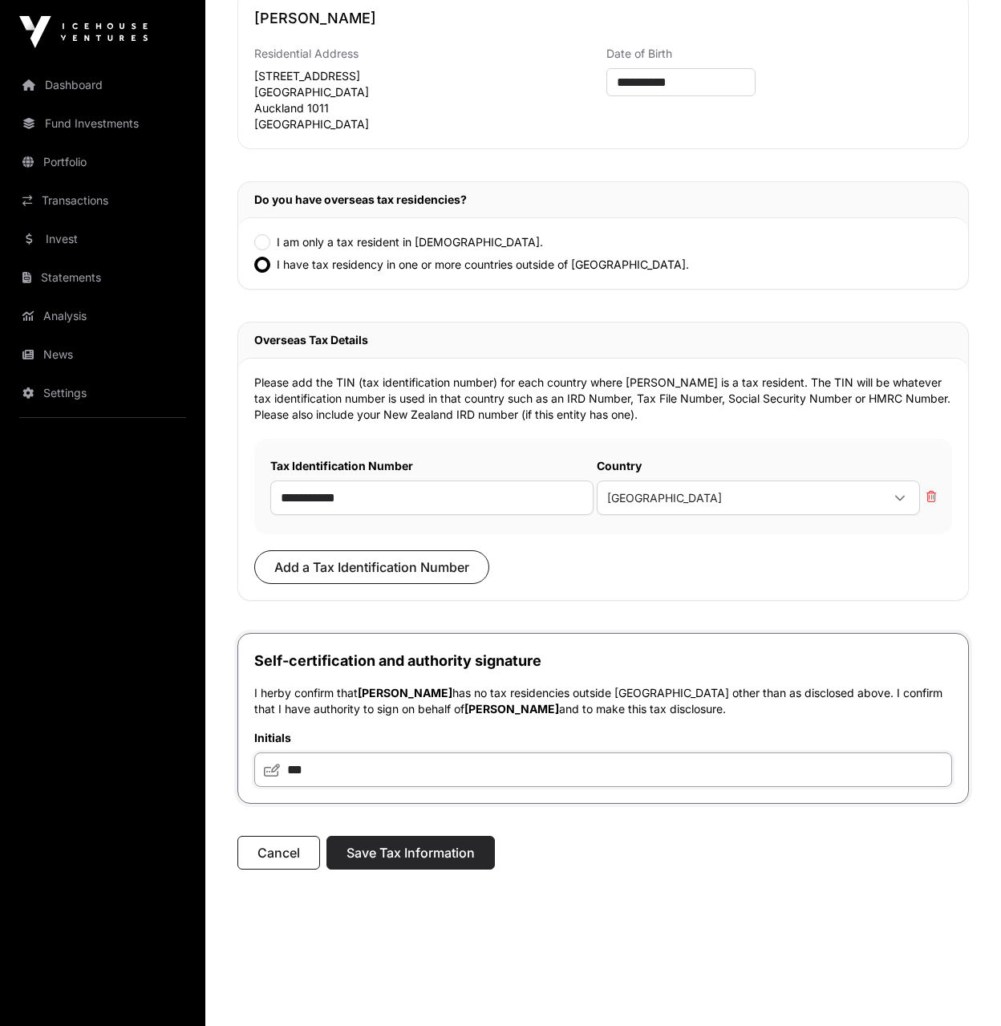
scroll to position [276, 0]
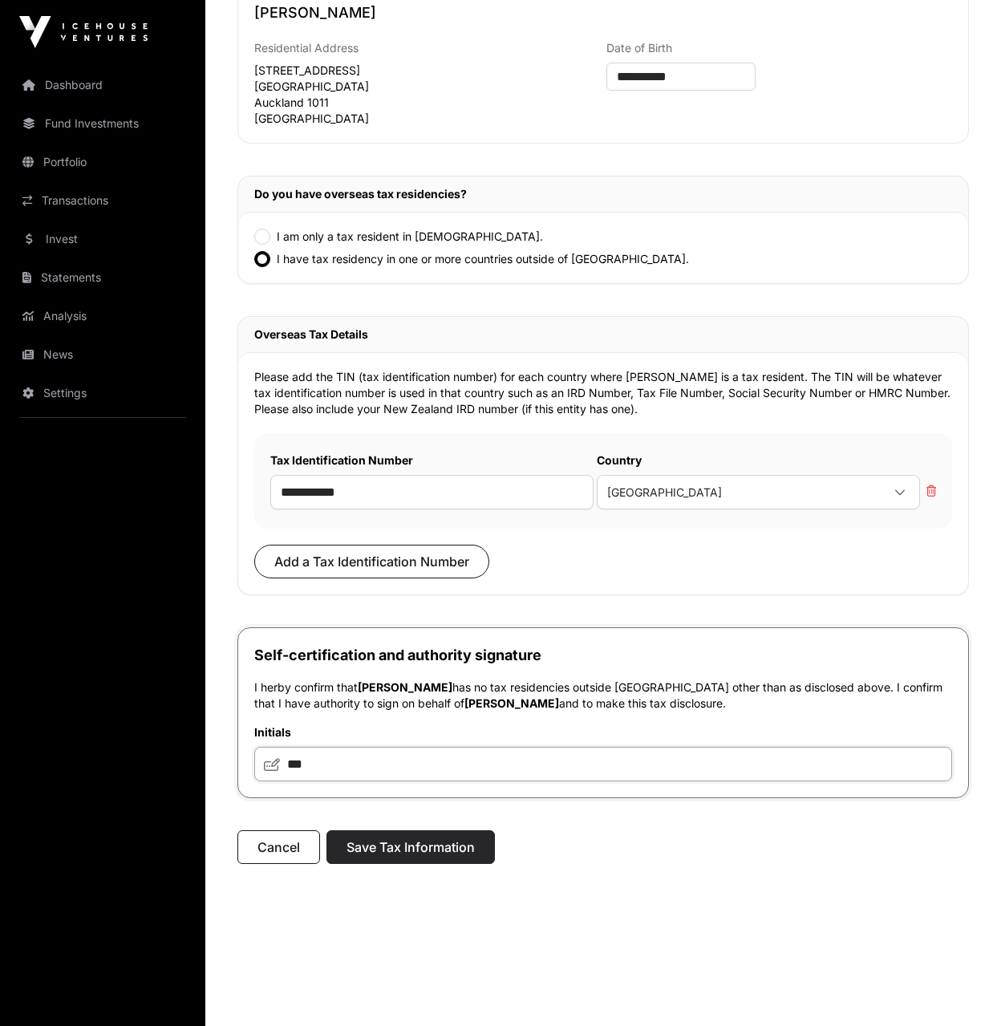
type input "***"
click at [426, 841] on button "Save Tax Information" at bounding box center [410, 847] width 168 height 34
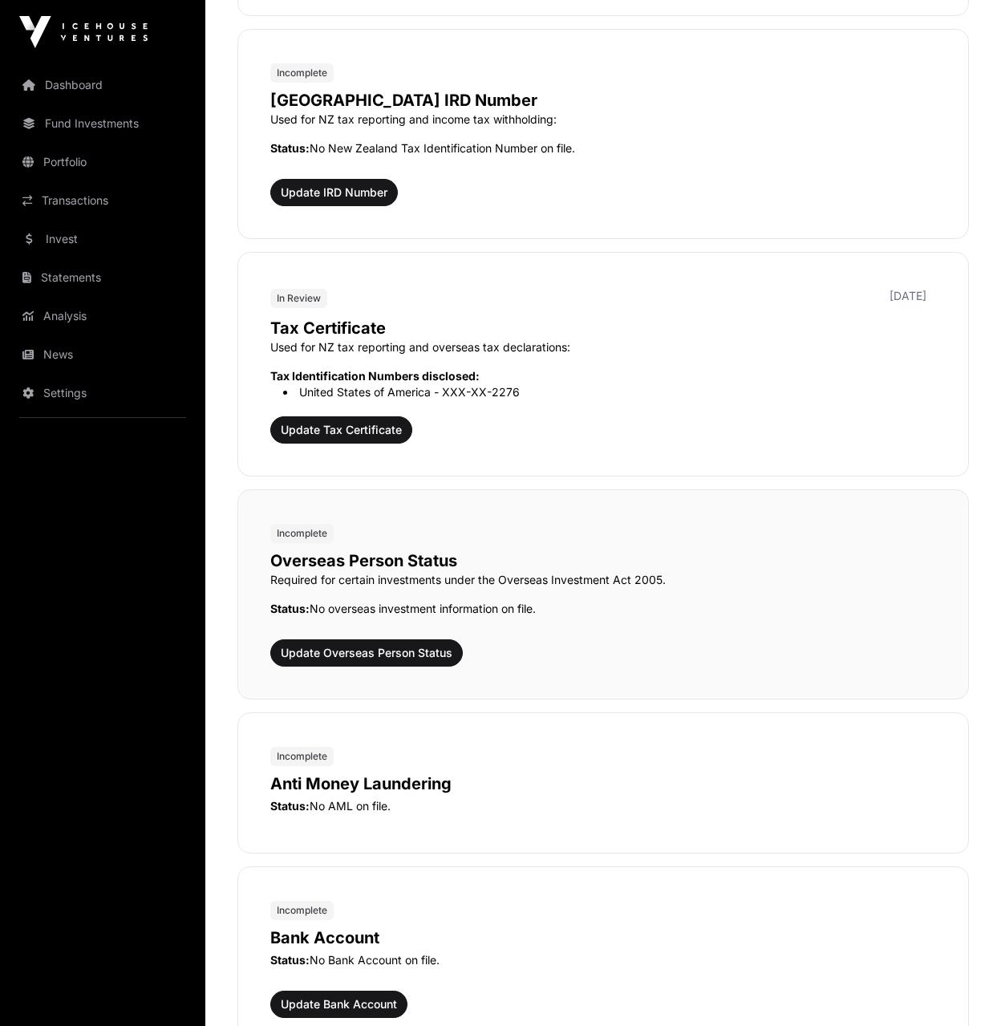
scroll to position [1555, 0]
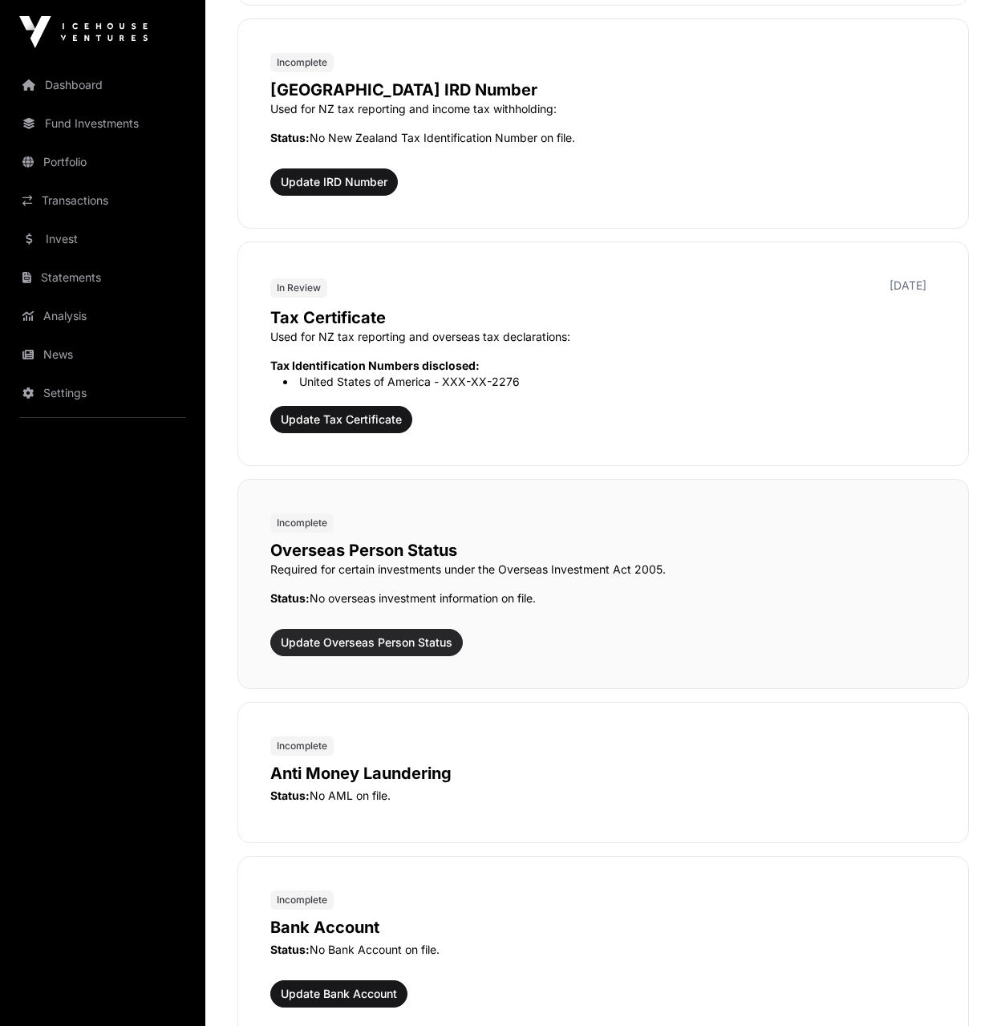
click at [393, 645] on span "Update Overseas Person Status" at bounding box center [367, 642] width 172 height 16
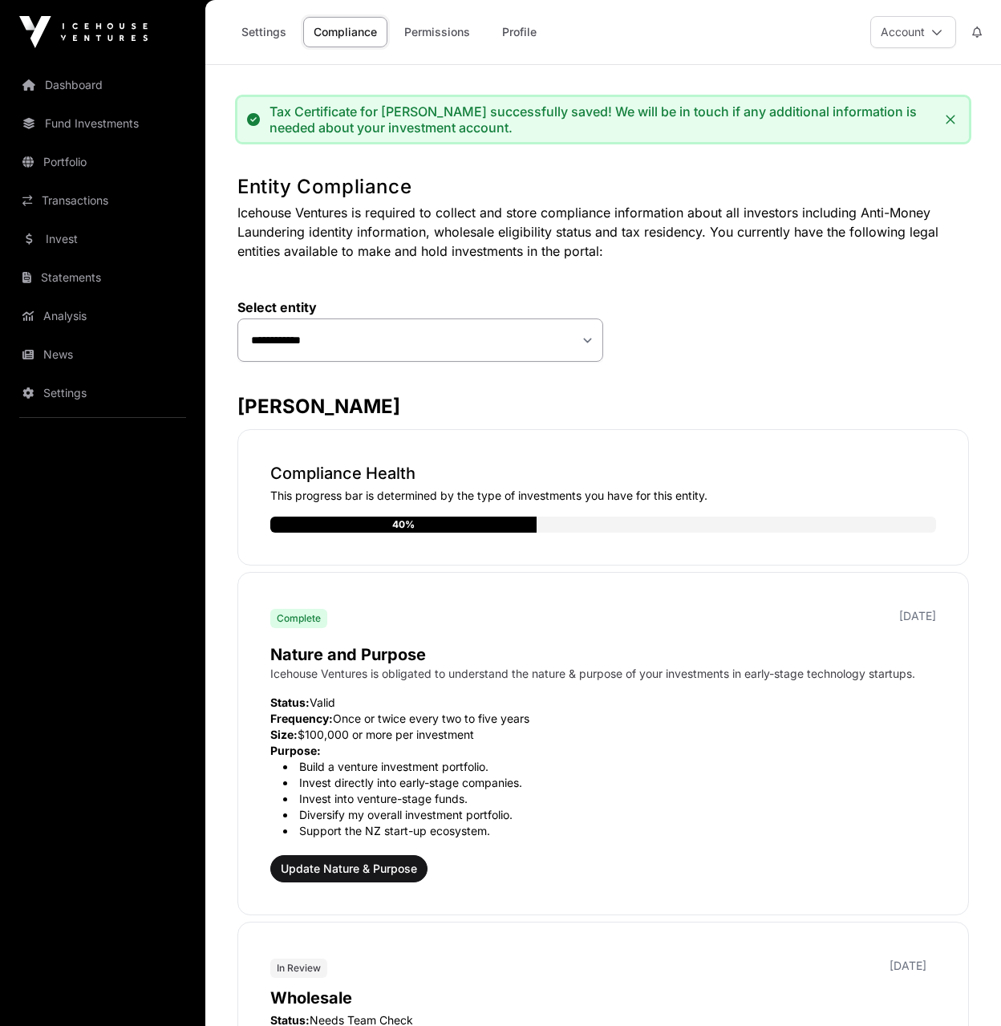
scroll to position [0, 0]
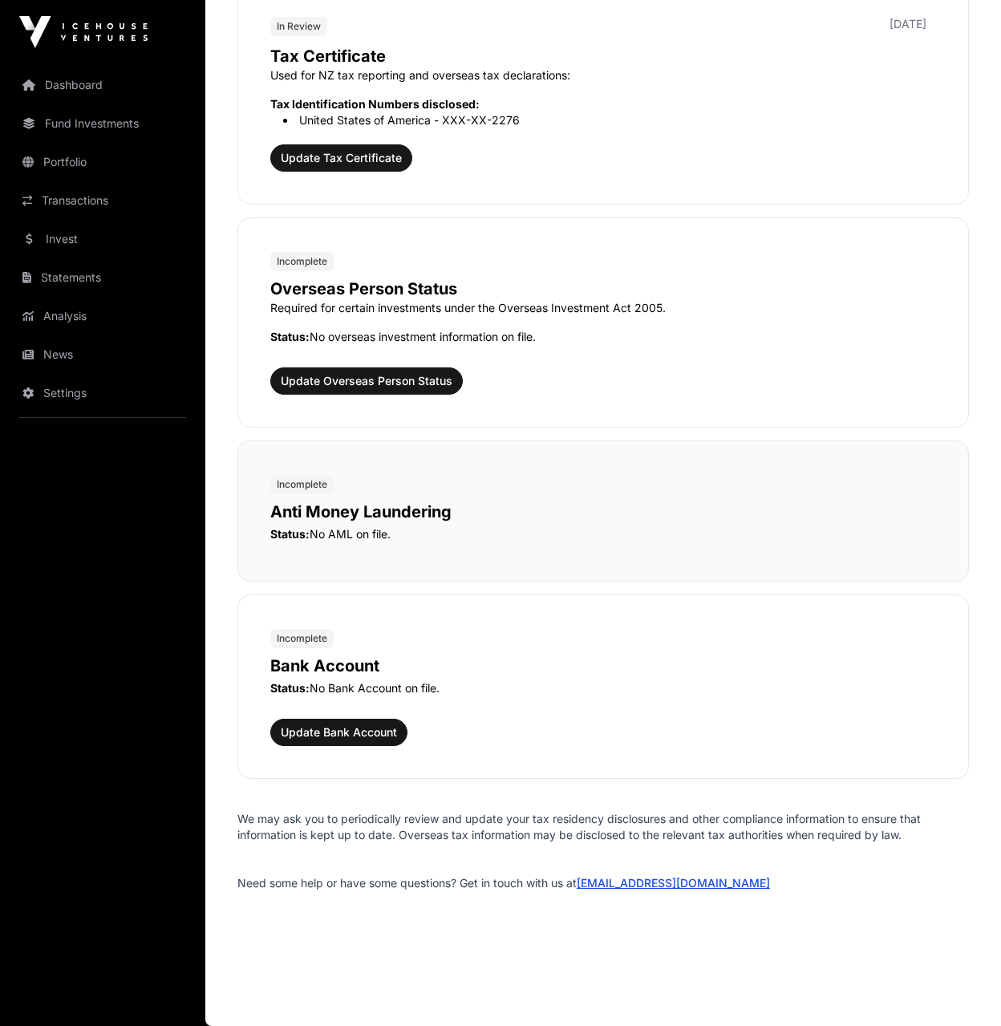
click at [371, 505] on p "Anti Money Laundering" at bounding box center [603, 512] width 666 height 22
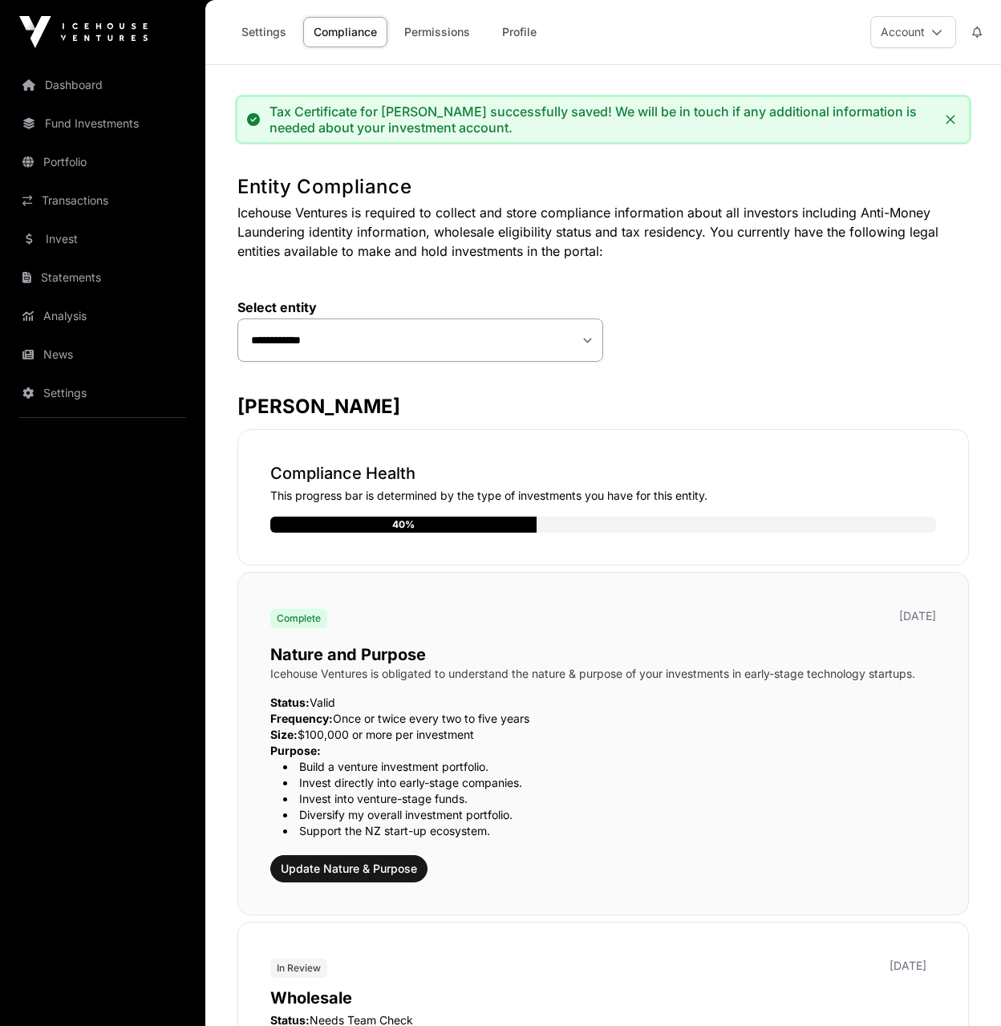
scroll to position [-6, 0]
